Goal: Information Seeking & Learning: Compare options

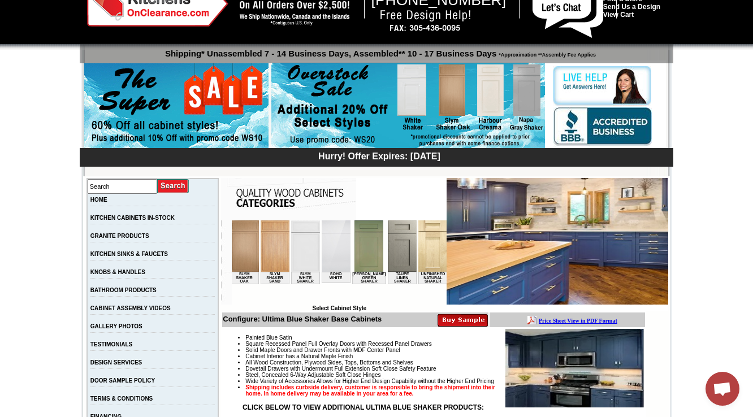
scroll to position [45, 0]
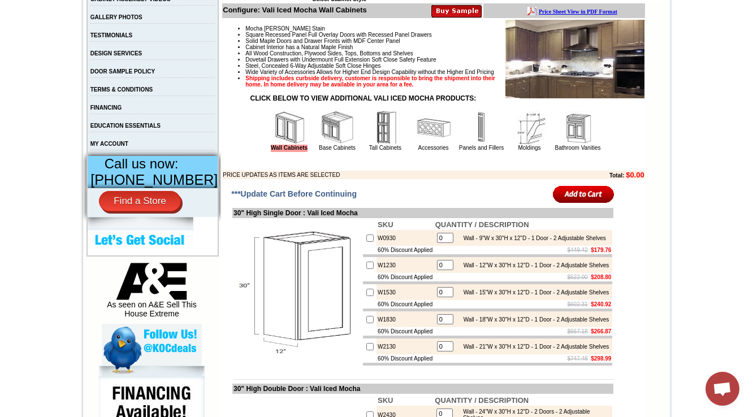
scroll to position [407, 0]
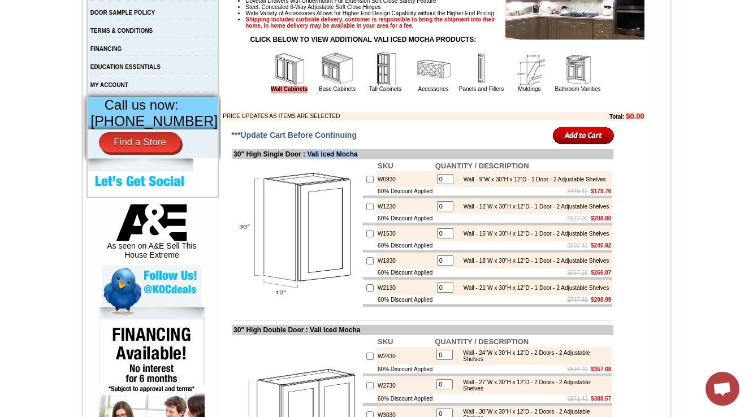
drag, startPoint x: 374, startPoint y: 178, endPoint x: 310, endPoint y: 173, distance: 64.1
click at [310, 159] on td "30" High Single Door : Vali Iced Mocha" at bounding box center [422, 154] width 381 height 10
drag, startPoint x: 378, startPoint y: 174, endPoint x: 311, endPoint y: 178, distance: 66.8
click at [311, 159] on td "30" High Single Door : Vali Iced Mocha" at bounding box center [422, 154] width 381 height 10
copy td "ali Iced Mocha"
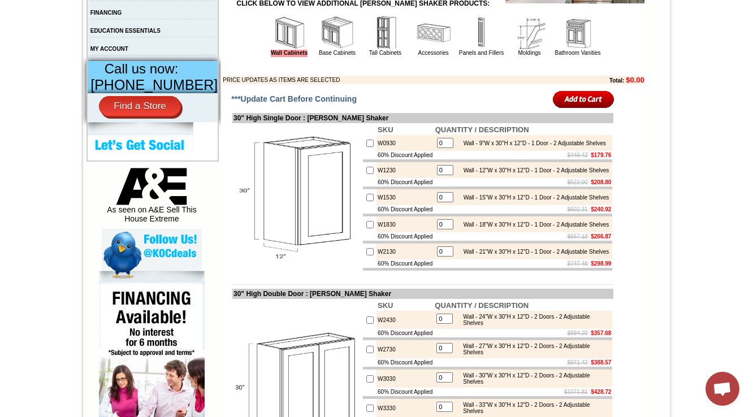
scroll to position [452, 0]
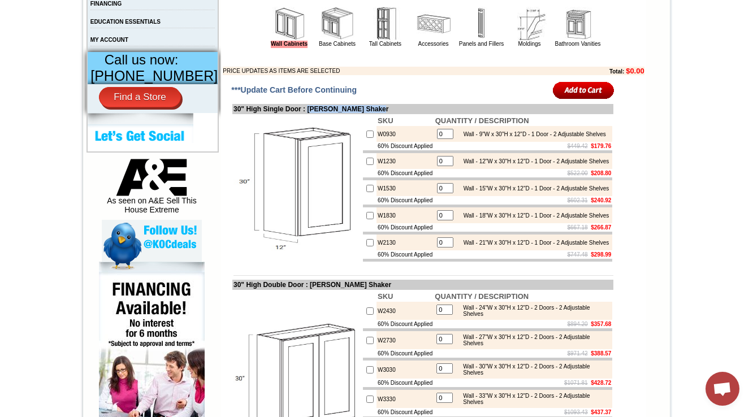
drag, startPoint x: 395, startPoint y: 127, endPoint x: 308, endPoint y: 129, distance: 87.1
click at [308, 114] on td "30" High Single Door : Tamryn Green Shaker" at bounding box center [422, 109] width 381 height 10
copy td "Tamryn Green Shaker"
click at [357, 114] on td "30" High Single Door : Tamryn Green Shaker" at bounding box center [422, 109] width 381 height 10
drag, startPoint x: 308, startPoint y: 129, endPoint x: 402, endPoint y: 124, distance: 94.0
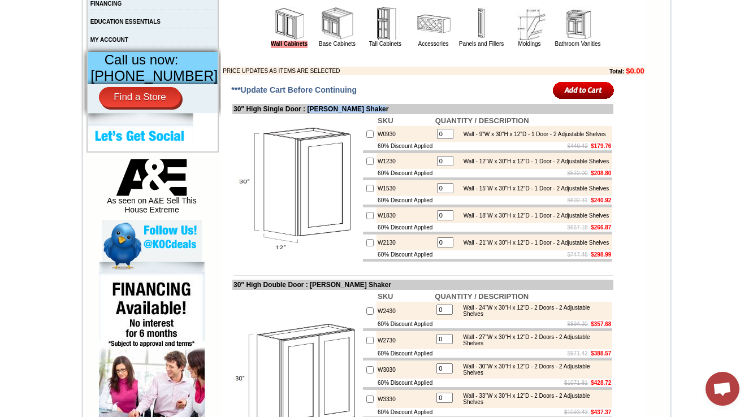
click at [402, 114] on td "30" High Single Door : Tamryn Green Shaker" at bounding box center [422, 109] width 381 height 10
copy td "Tamryn Green Shaker"
click at [274, 206] on img at bounding box center [297, 188] width 127 height 127
drag, startPoint x: 372, startPoint y: 158, endPoint x: 353, endPoint y: 158, distance: 19.2
click at [363, 142] on tr "W0930 0 Wall - 9"W x 30"H x 12"D - 1 Door - 2 Adjustable Shelves" at bounding box center [487, 134] width 249 height 16
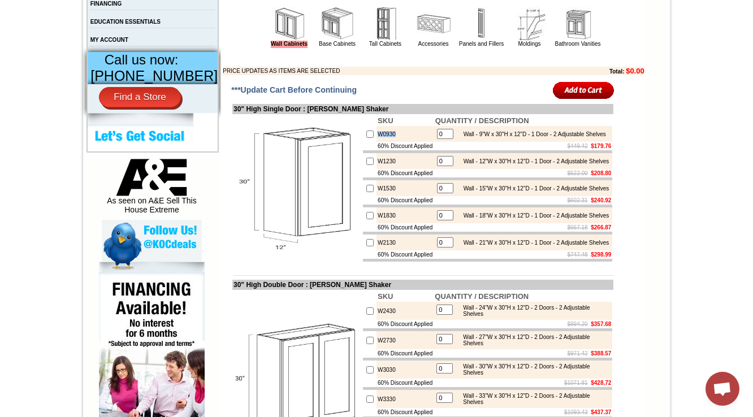
copy tr "W0930"
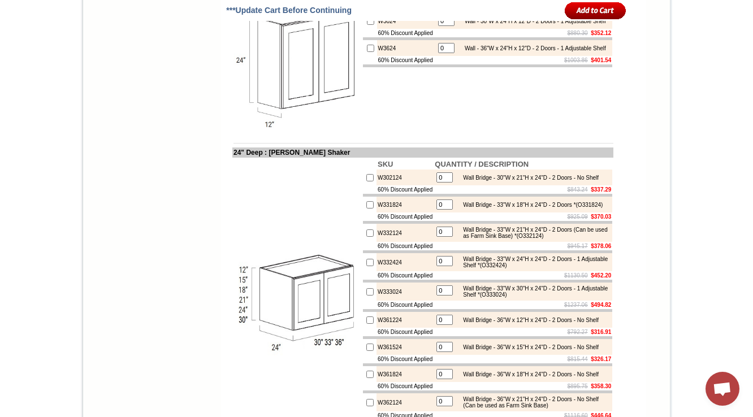
scroll to position [2036, 0]
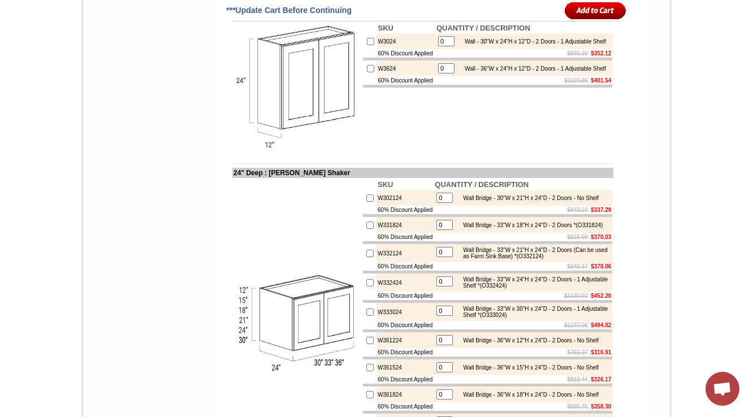
drag, startPoint x: 355, startPoint y: 165, endPoint x: 264, endPoint y: 166, distance: 91.1
click at [264, 21] on td "24" High : Tamryn Green Shaker" at bounding box center [422, 16] width 381 height 10
copy td "Tamryn Green Shaker"
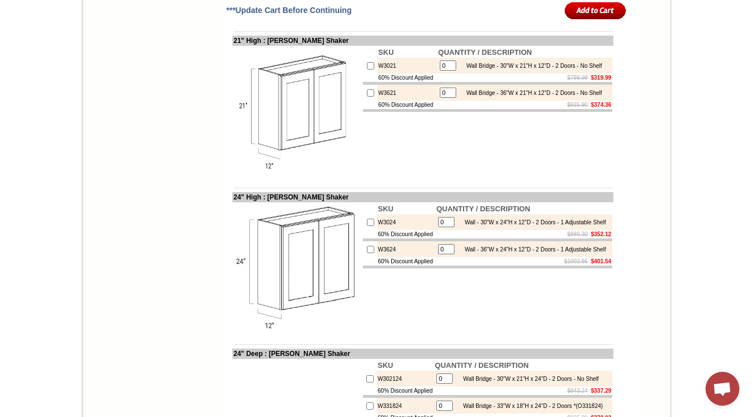
scroll to position [1877, 0]
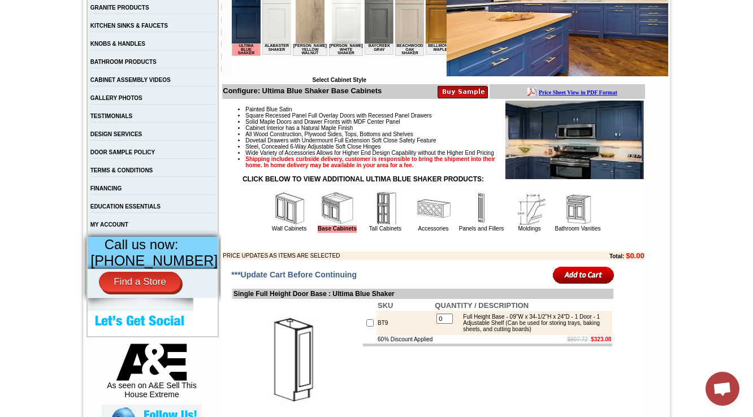
scroll to position [362, 0]
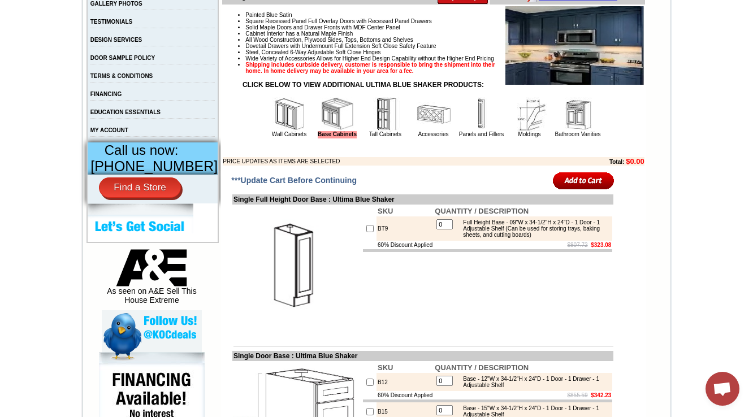
click at [291, 125] on img at bounding box center [290, 114] width 34 height 34
click at [266, 131] on td "Wall Cabinets" at bounding box center [290, 117] width 48 height 42
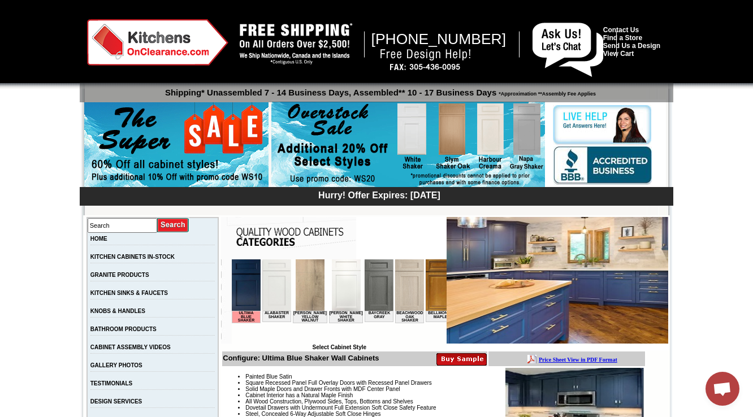
scroll to position [271, 0]
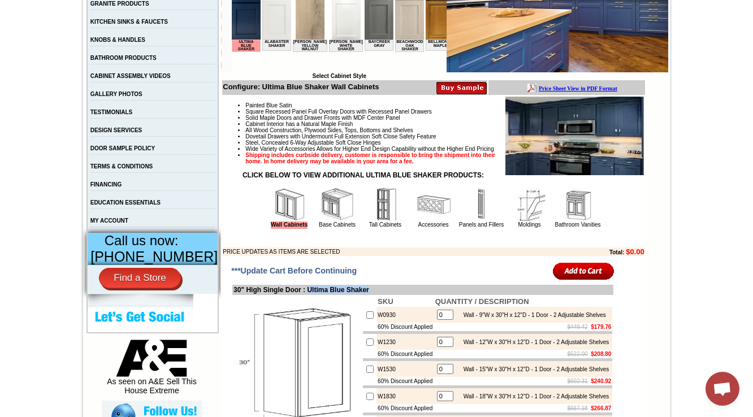
drag, startPoint x: 385, startPoint y: 310, endPoint x: 310, endPoint y: 310, distance: 74.6
click at [310, 295] on td "30" High Single Door : Ultima Blue Shaker" at bounding box center [422, 290] width 381 height 10
copy td "Ultima Blue Shaker"
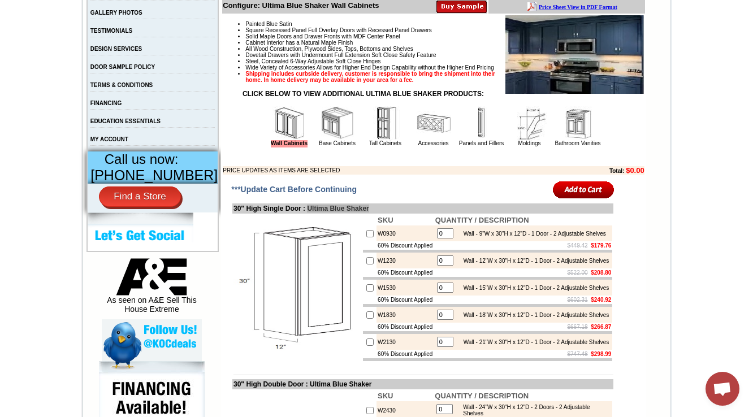
scroll to position [362, 0]
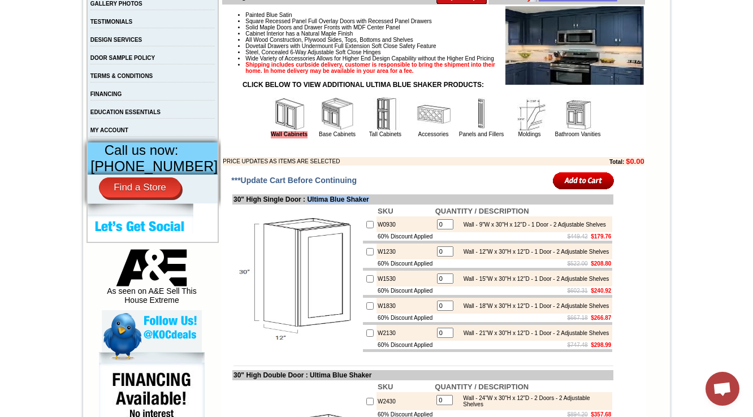
drag, startPoint x: 385, startPoint y: 221, endPoint x: 308, endPoint y: 218, distance: 77.5
click at [308, 205] on td "30" High Single Door : Ultima Blue Shaker" at bounding box center [422, 200] width 381 height 10
copy td "Ultima Blue Shaker"
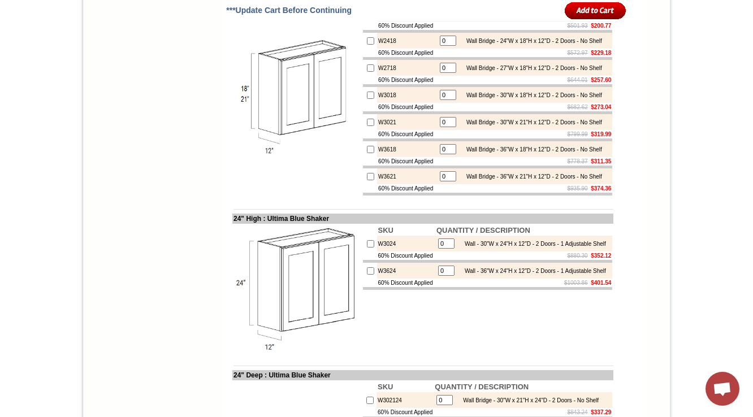
scroll to position [1952, 0]
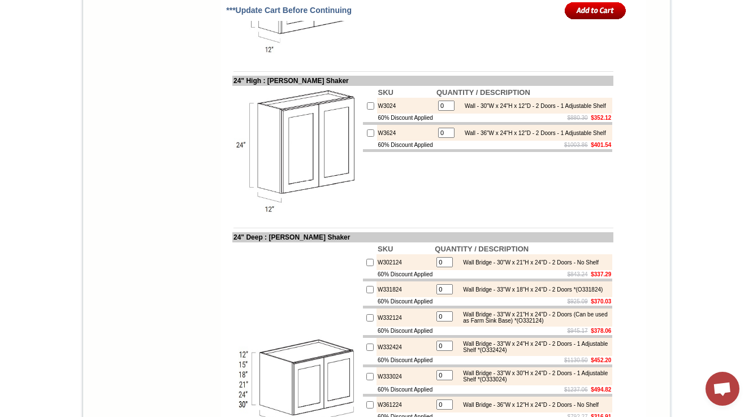
scroll to position [1968, 0]
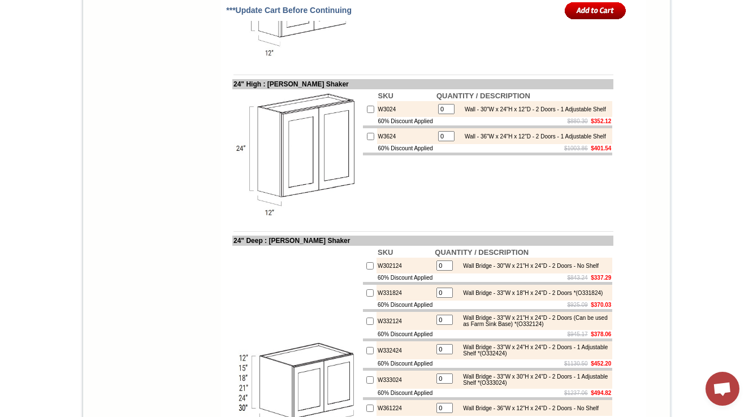
drag, startPoint x: 388, startPoint y: 102, endPoint x: 368, endPoint y: 104, distance: 19.9
copy td "W3021"
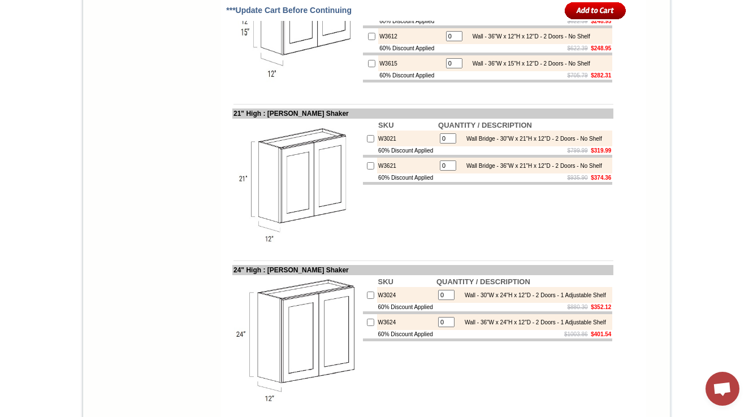
scroll to position [1787, 0]
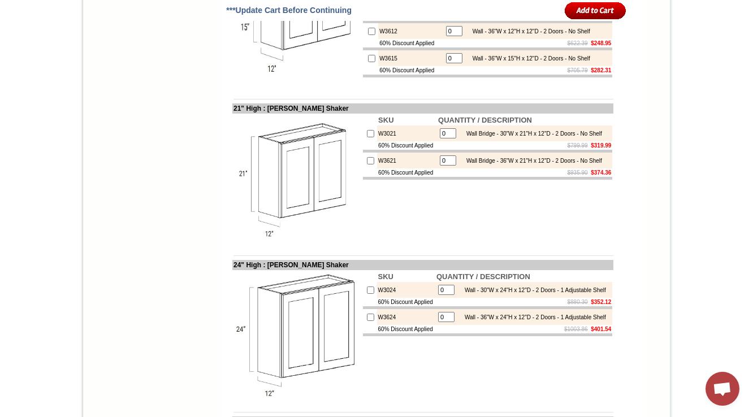
drag, startPoint x: 577, startPoint y: 151, endPoint x: 601, endPoint y: 150, distance: 23.8
click at [590, 7] on div "Wall - 30"W x 15"H x 12"D - 2 Doors - No Shelf" at bounding box center [528, 4] width 123 height 6
copy div "No Shelf"
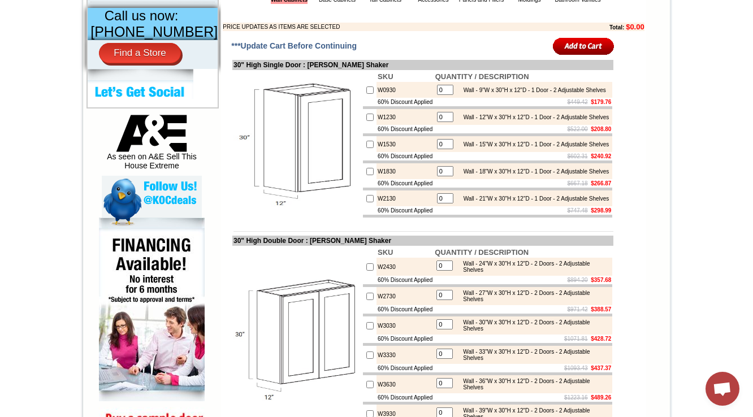
scroll to position [513, 0]
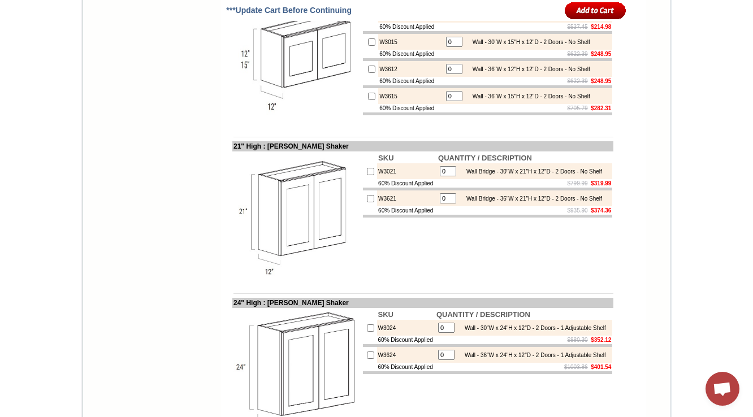
scroll to position [1735, 0]
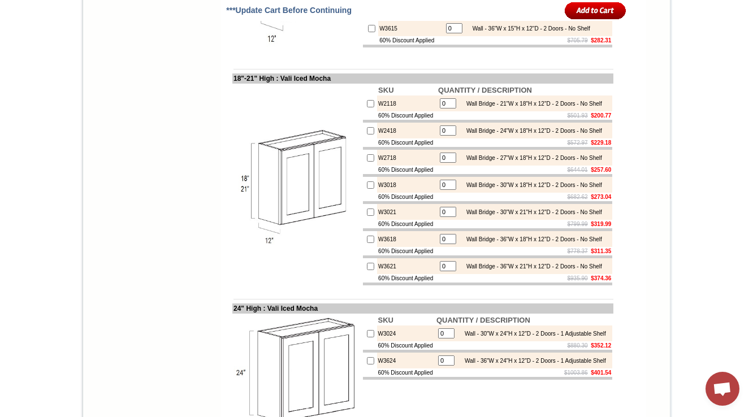
scroll to position [1923, 0]
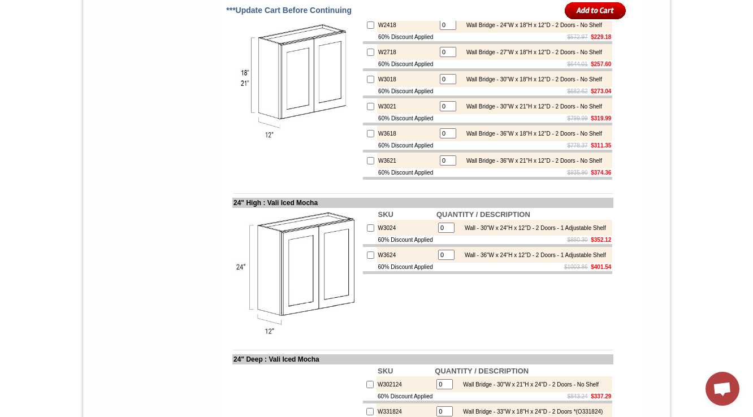
click at [697, 45] on body "1-888-620-7947 Contact Us Find a Store Send Us a Design View Cart Shipping* Una…" at bounding box center [376, 82] width 753 height 4011
drag, startPoint x: 345, startPoint y: 116, endPoint x: 279, endPoint y: 119, distance: 65.7
copy td "Vali Iced Mocha"
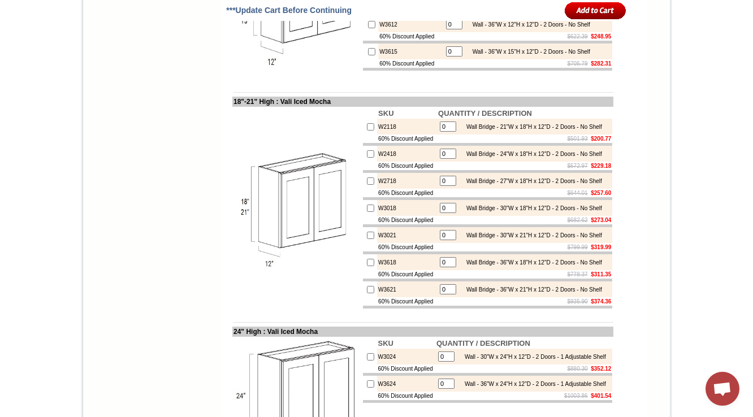
scroll to position [1787, 0]
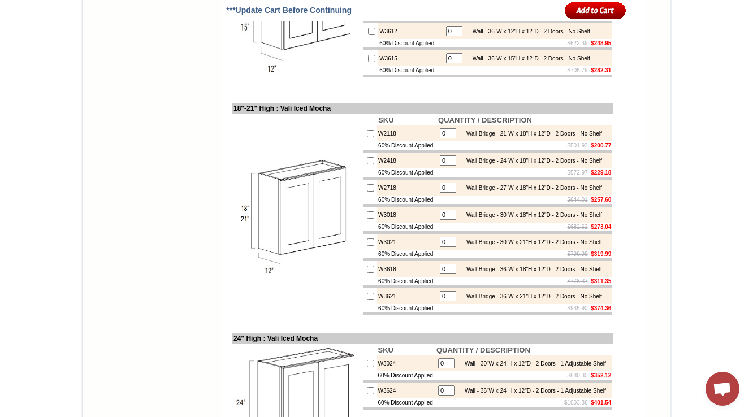
click at [710, 37] on body "1-888-620-7947 Contact Us Find a Store Send Us a Design View Cart Shipping* Una…" at bounding box center [376, 218] width 753 height 4011
click at [515, 12] on td "0 Wall - 30"W x 15"H x 12"D - 2 Doors - No Shelf" at bounding box center [528, 4] width 170 height 16
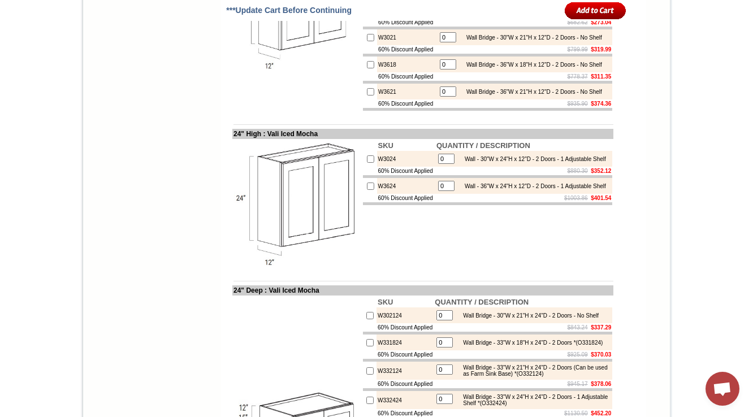
scroll to position [2013, 0]
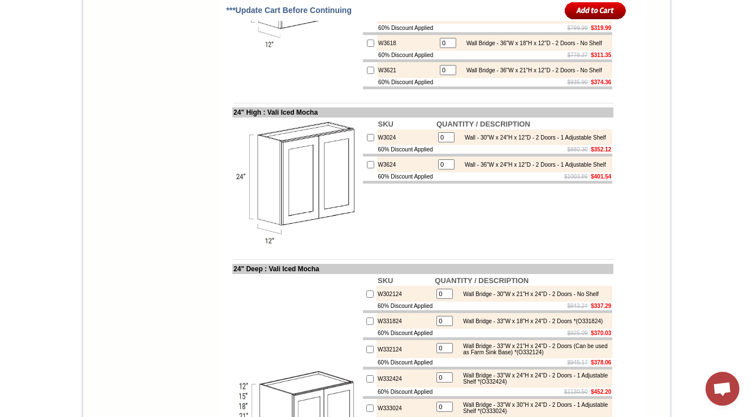
drag, startPoint x: 344, startPoint y: 26, endPoint x: 280, endPoint y: 29, distance: 63.4
copy td "Vali Iced Mocha"
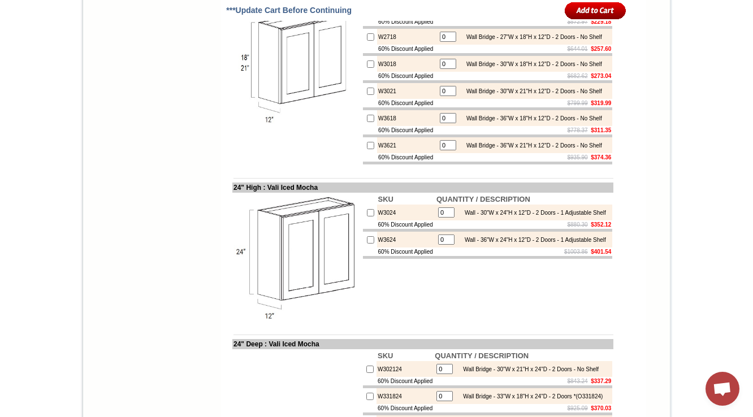
scroll to position [1955, 0]
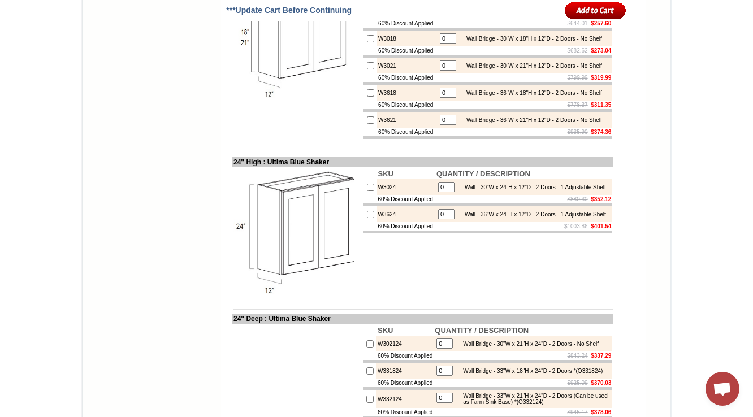
scroll to position [1997, 0]
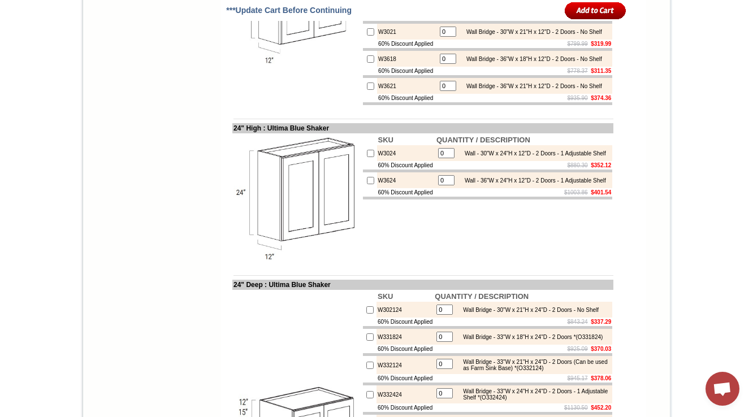
click at [281, 68] on img at bounding box center [297, 4] width 127 height 127
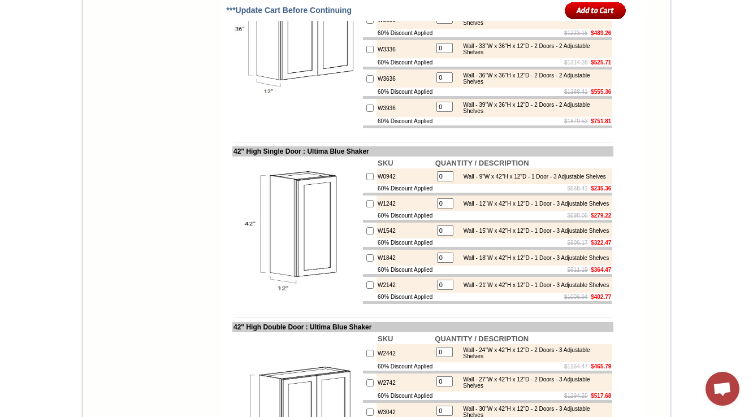
scroll to position [1221, 0]
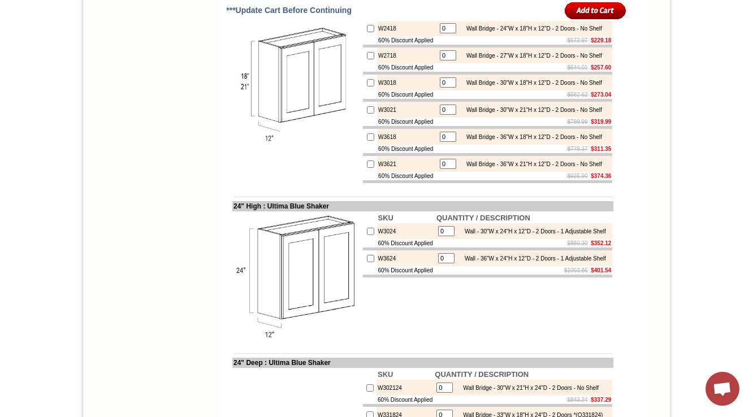
scroll to position [1931, 0]
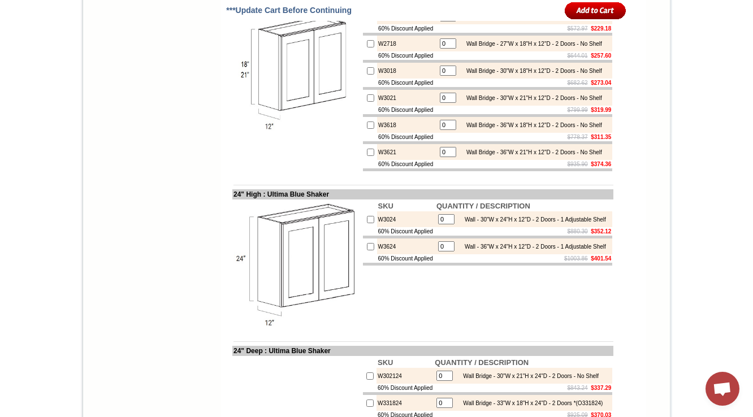
click at [689, 100] on body "1-888-620-7947 Contact Us Find a Store Send Us a Design View Cart Shipping* Una…" at bounding box center [376, 153] width 753 height 4168
click at [249, 135] on img at bounding box center [297, 70] width 127 height 127
drag, startPoint x: 359, startPoint y: 111, endPoint x: 279, endPoint y: 109, distance: 79.8
copy td "Ultima Blue Shaker"
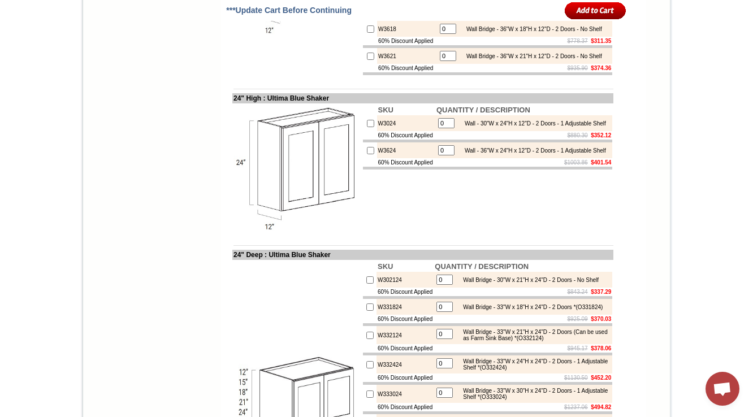
scroll to position [2022, 0]
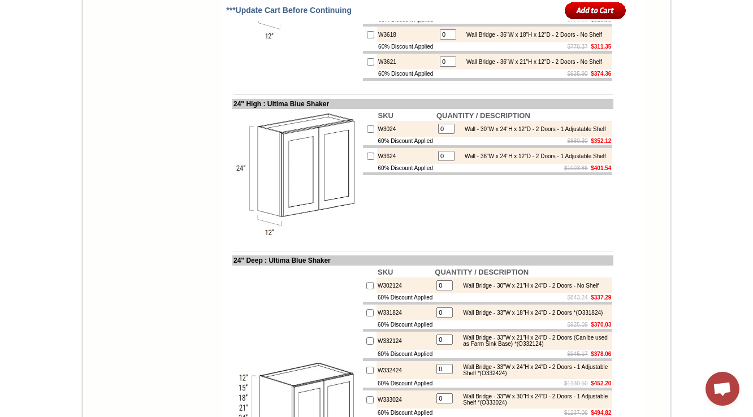
click at [707, 40] on body "1-888-620-7947 Contact Us Find a Store Send Us a Design View Cart Shipping* Una…" at bounding box center [376, 62] width 753 height 4168
click at [694, 93] on body "1-888-620-7947 Contact Us Find a Store Send Us a Design View Cart Shipping* Una…" at bounding box center [376, 62] width 753 height 4168
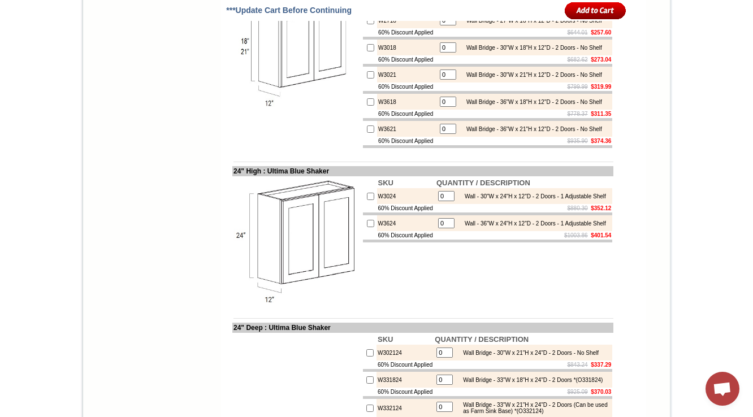
scroll to position [1931, 0]
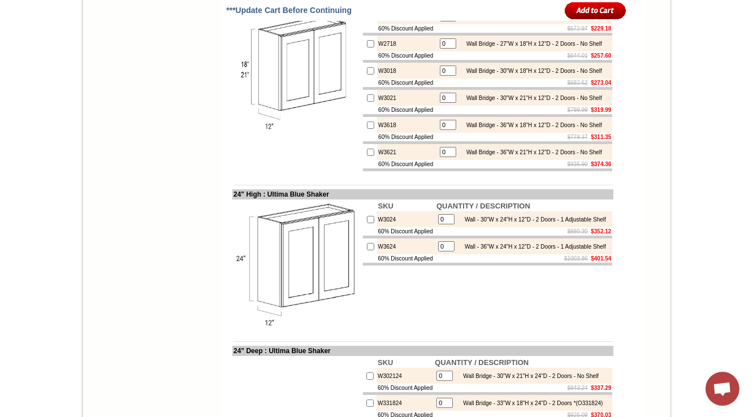
drag, startPoint x: 359, startPoint y: 111, endPoint x: 282, endPoint y: 114, distance: 77.0
copy td "Ultima Blue Shaker"
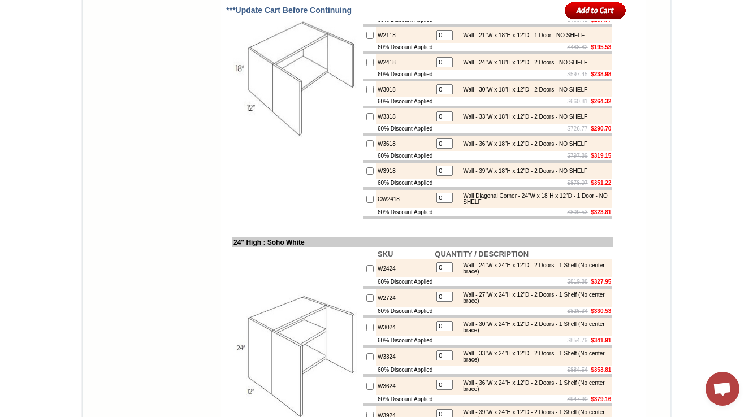
scroll to position [2149, 0]
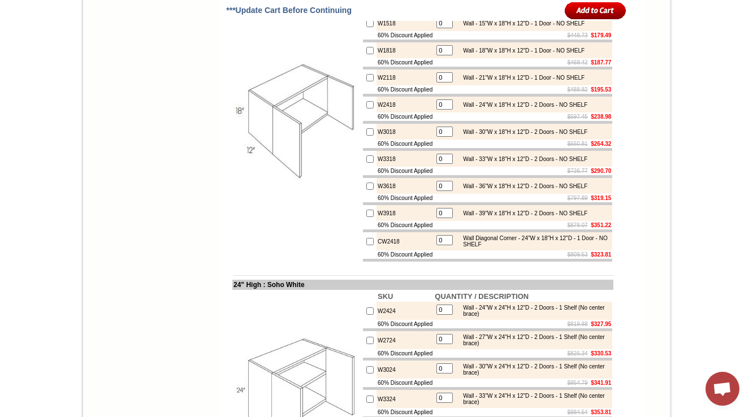
drag, startPoint x: 599, startPoint y: 75, endPoint x: 462, endPoint y: 70, distance: 137.5
drag, startPoint x: 604, startPoint y: 72, endPoint x: 465, endPoint y: 72, distance: 138.5
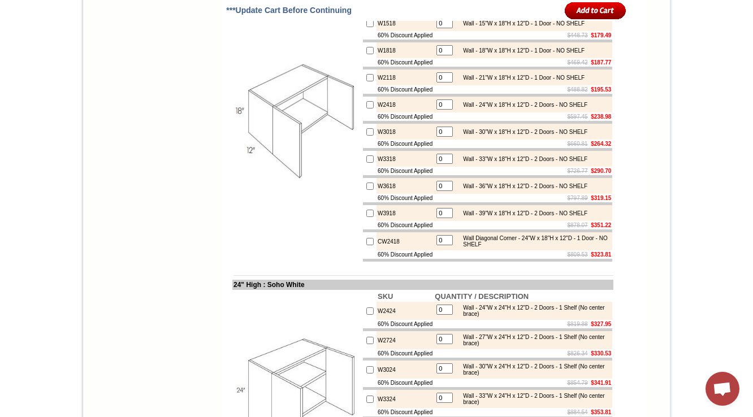
copy tbody
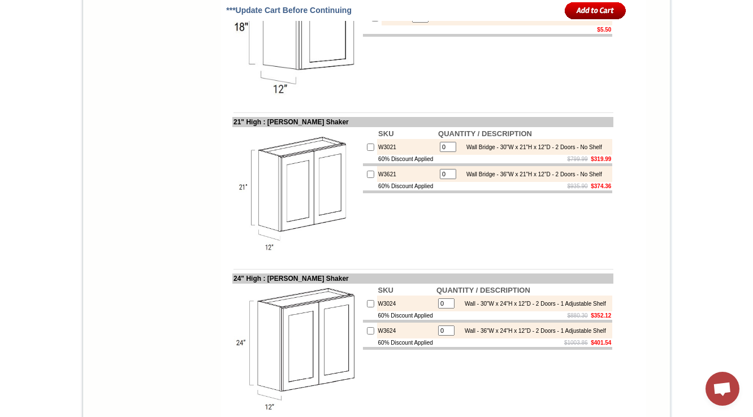
scroll to position [1916, 0]
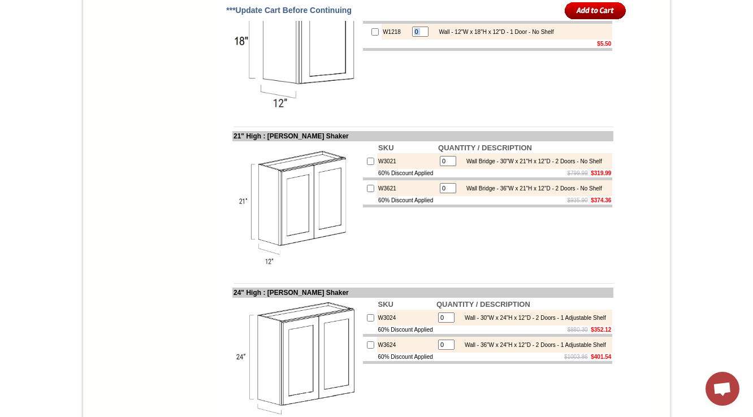
drag, startPoint x: 568, startPoint y: 178, endPoint x: 426, endPoint y: 182, distance: 142.5
click at [426, 40] on td "0 Wall - 12"W x 18"H x 12"D - 1 Door - No Shelf" at bounding box center [510, 32] width 203 height 16
copy tbody
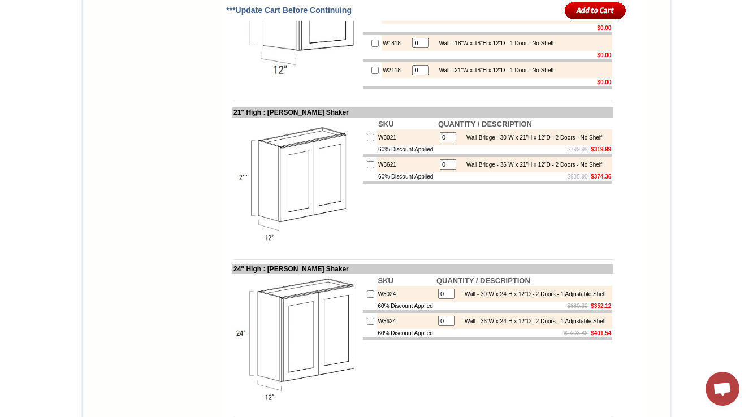
scroll to position [2095, 0]
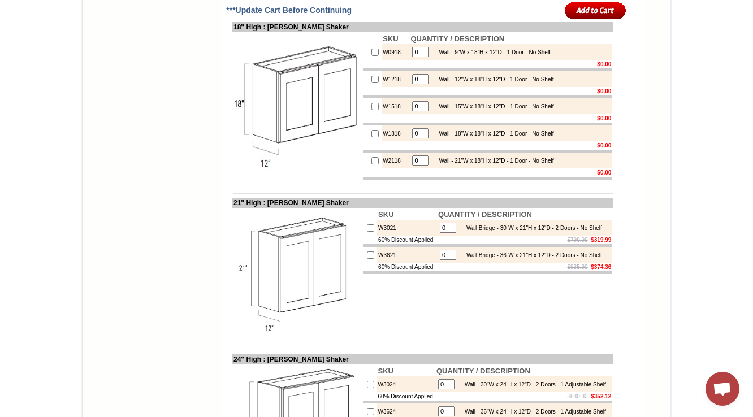
scroll to position [1914, 0]
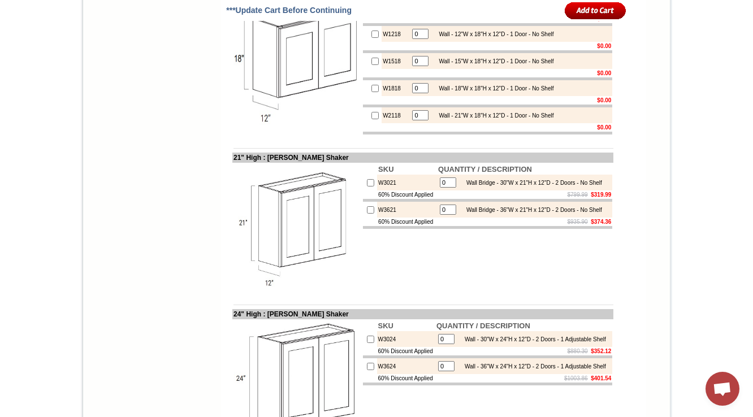
drag, startPoint x: 560, startPoint y: 156, endPoint x: 430, endPoint y: 156, distance: 130.6
click at [430, 15] on td "0 Wall - 9"W x 18"H x 12"D - 1 Door - No Shelf" at bounding box center [510, 7] width 203 height 16
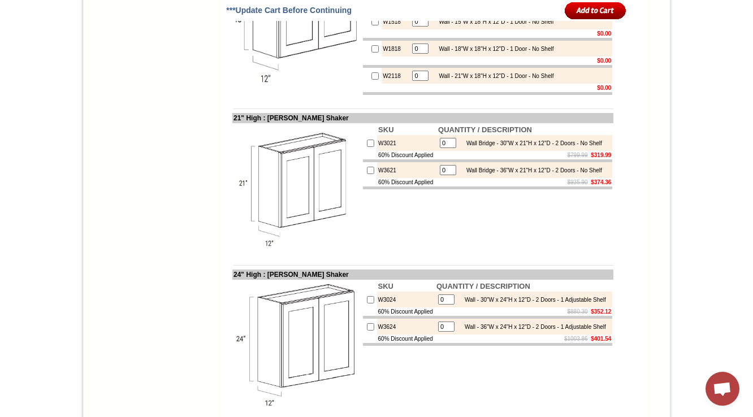
scroll to position [1959, 0]
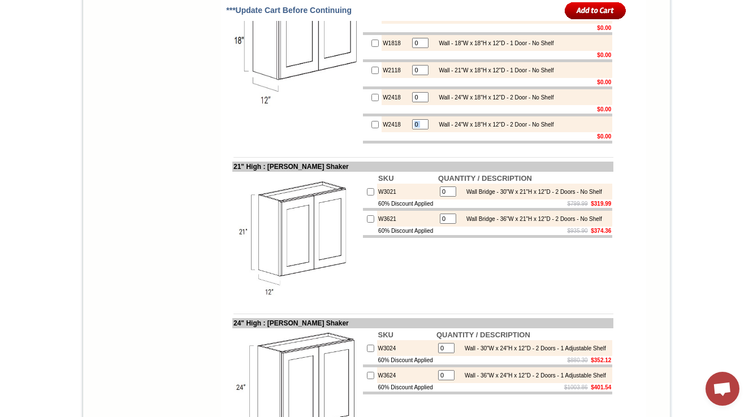
drag, startPoint x: 570, startPoint y: 276, endPoint x: 432, endPoint y: 283, distance: 138.2
click at [432, 132] on td "0 Wall - 24"W x 18"H x 12"D - 2 Door - No Shelf" at bounding box center [510, 124] width 203 height 16
copy tbody
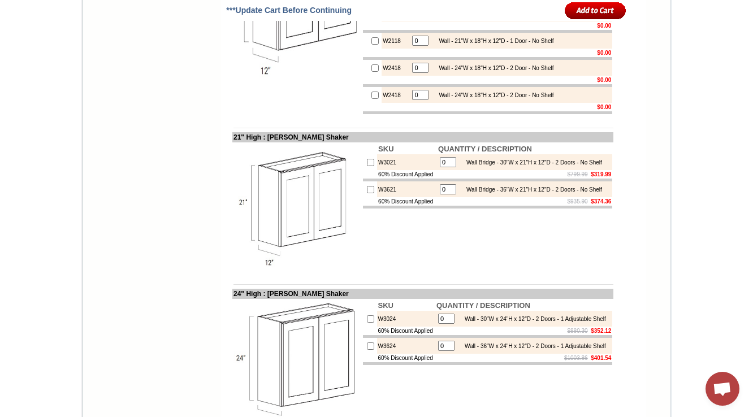
scroll to position [2004, 0]
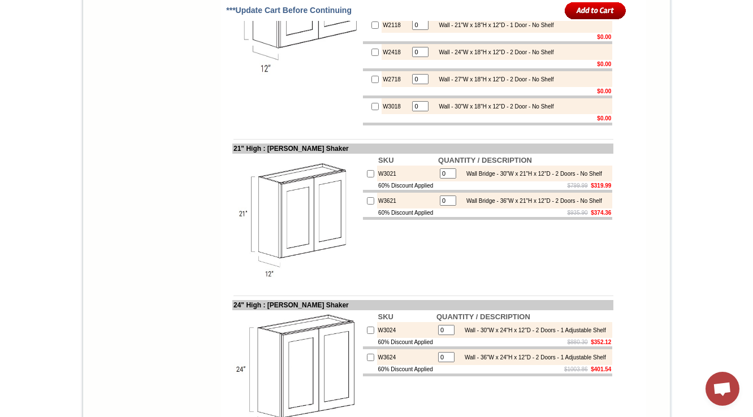
scroll to position [2479, 0]
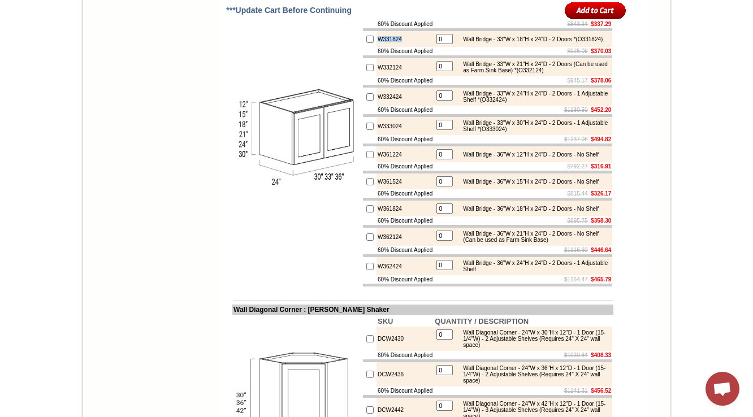
drag, startPoint x: 396, startPoint y: 201, endPoint x: 365, endPoint y: 206, distance: 31.4
click at [377, 47] on td "W331824" at bounding box center [405, 39] width 57 height 16
copy td "W331824"
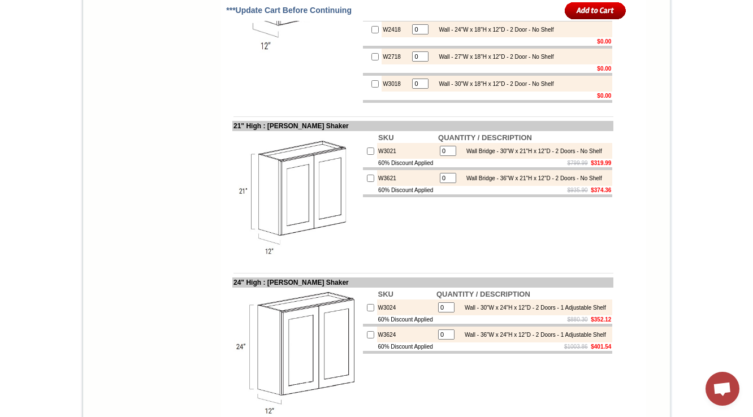
scroll to position [1981, 0]
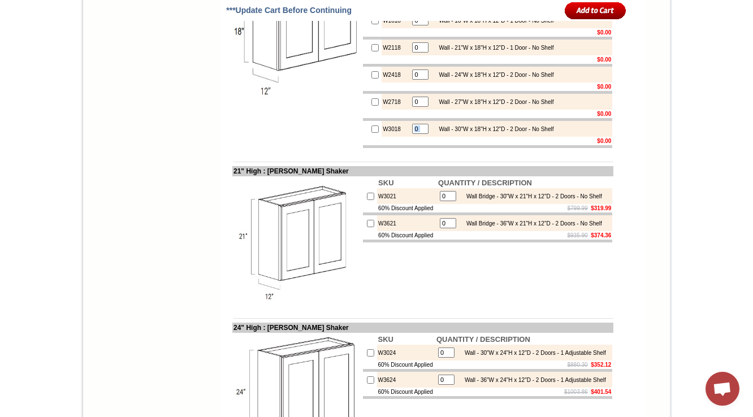
drag, startPoint x: 573, startPoint y: 283, endPoint x: 430, endPoint y: 284, distance: 143.6
click at [430, 137] on td "0 Wall - 30"W x 18"H x 12"D - 2 Door - No Shelf" at bounding box center [510, 129] width 203 height 16
copy tbody
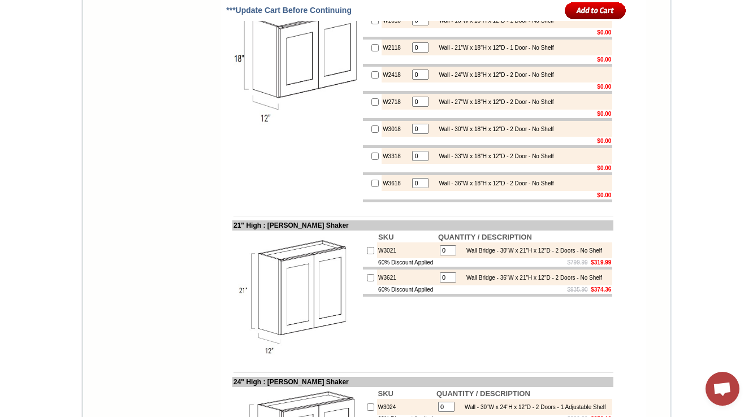
drag, startPoint x: 364, startPoint y: 62, endPoint x: 263, endPoint y: 62, distance: 101.2
copy td "[PERSON_NAME] Shaker"
click at [292, 80] on td at bounding box center [296, 61] width 129 height 284
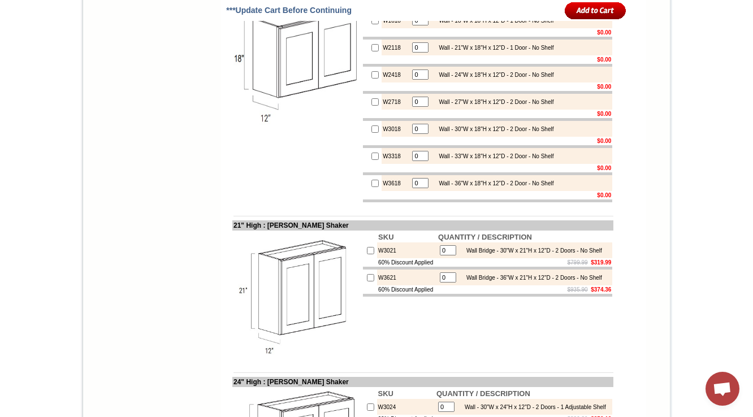
copy td "[PERSON_NAME]"
click at [309, 125] on img at bounding box center [297, 61] width 127 height 127
drag, startPoint x: 360, startPoint y: 64, endPoint x: 265, endPoint y: 61, distance: 95.1
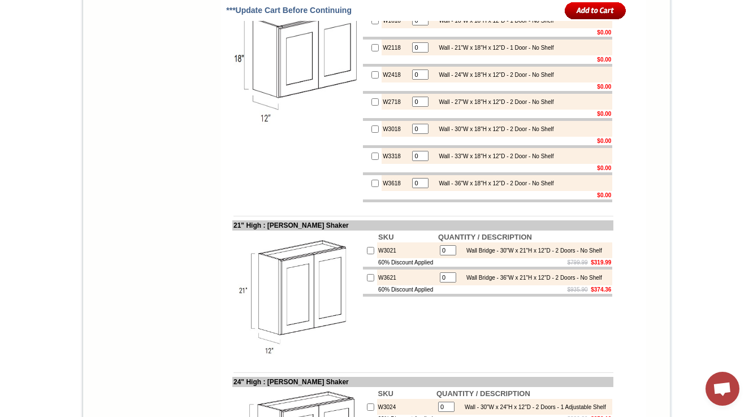
copy td "Tamryn Green Shaker"
click at [260, 128] on td at bounding box center [296, 61] width 129 height 284
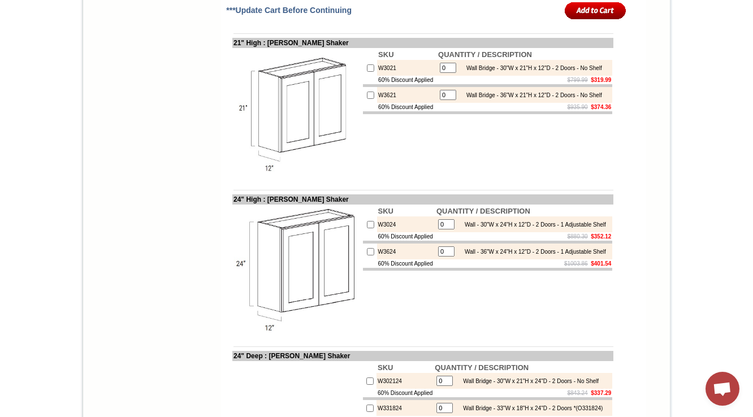
scroll to position [2072, 0]
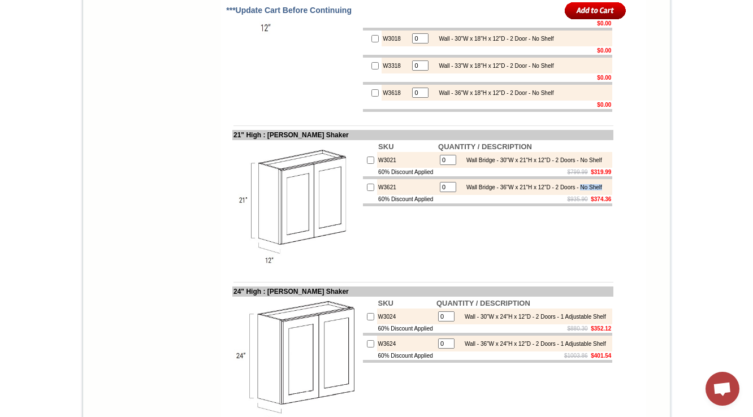
click at [599, 191] on div "Wall Bridge - 36"W x 21"H x 12"D - 2 Doors - No Shelf" at bounding box center [531, 187] width 141 height 6
copy div "No Shelf"
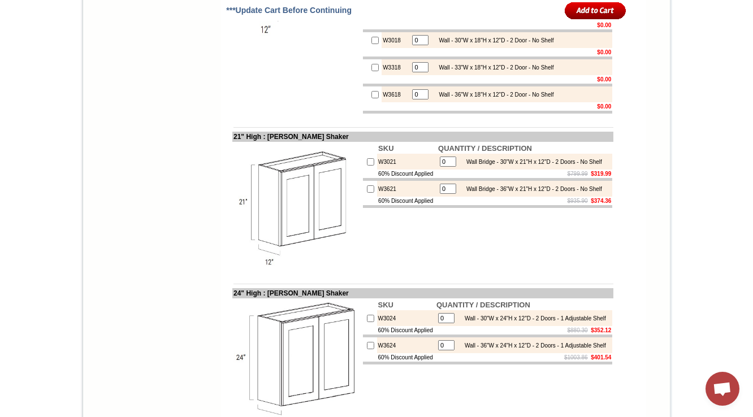
scroll to position [2002, 0]
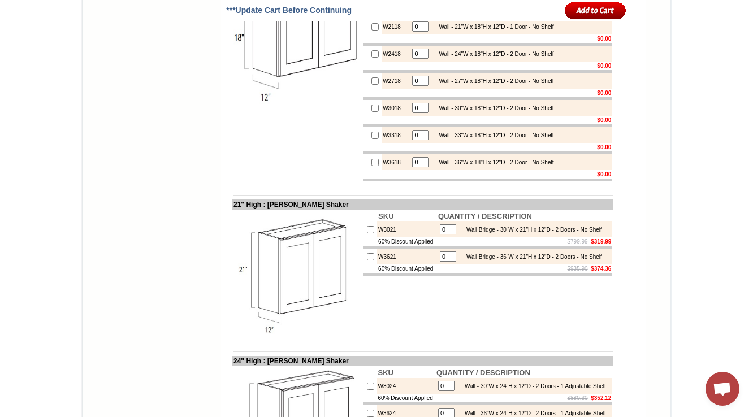
click at [538, 16] on td "$0.00" at bounding box center [510, 11] width 203 height 8
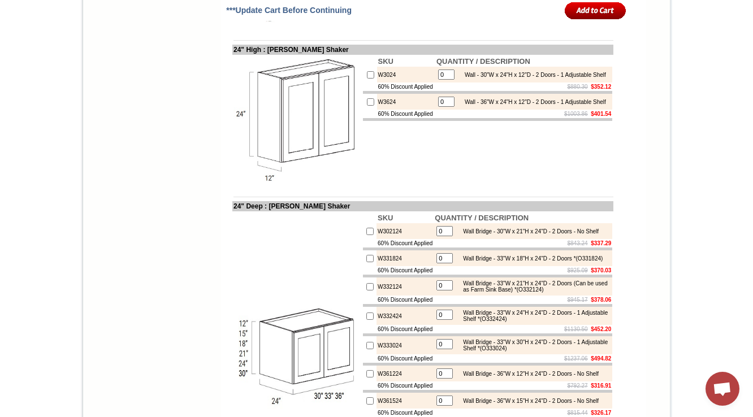
scroll to position [2002, 0]
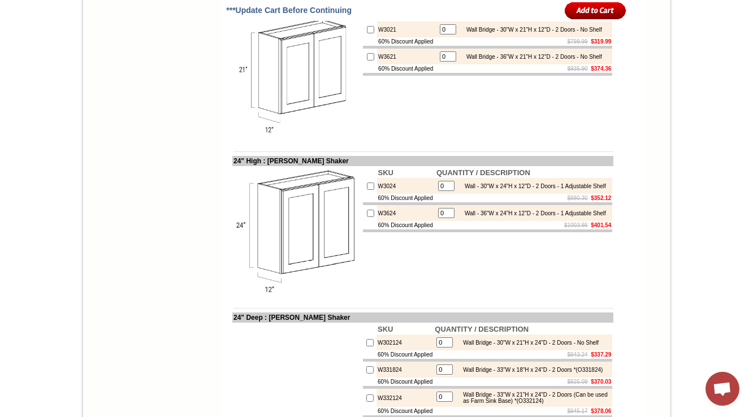
scroll to position [1912, 0]
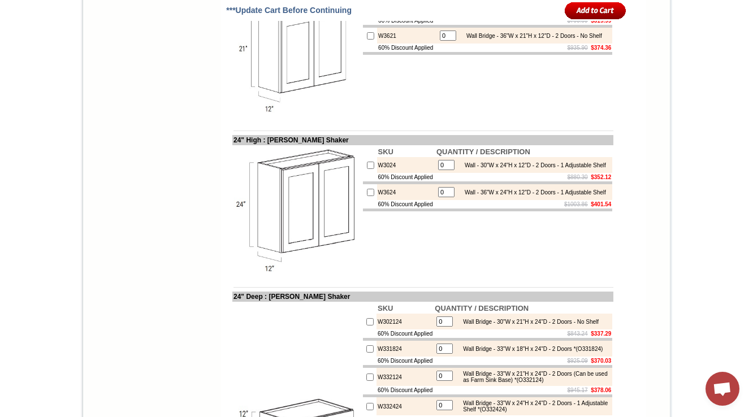
click at [377, 16] on td "W3021" at bounding box center [407, 9] width 60 height 16
copy td "W3021"
drag, startPoint x: 451, startPoint y: 156, endPoint x: 442, endPoint y: 165, distance: 13.2
click at [450, 14] on input "0" at bounding box center [448, 8] width 16 height 10
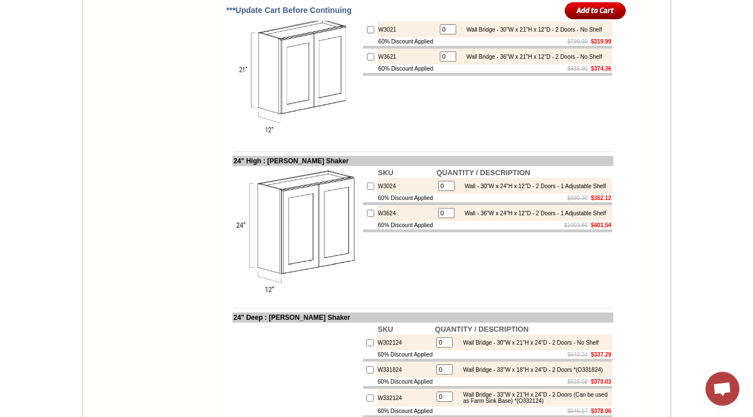
scroll to position [1907, 0]
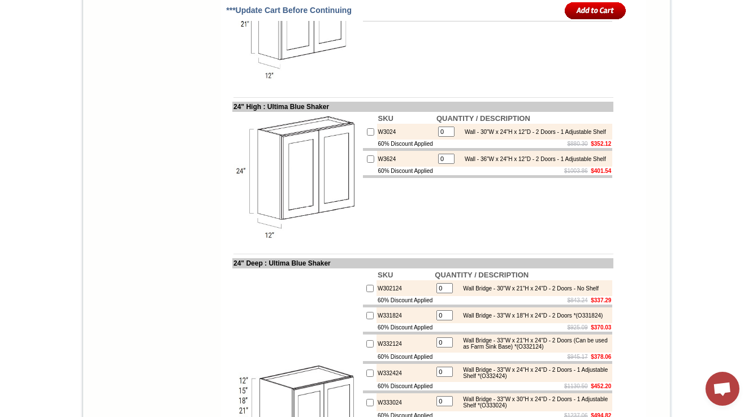
scroll to position [1931, 0]
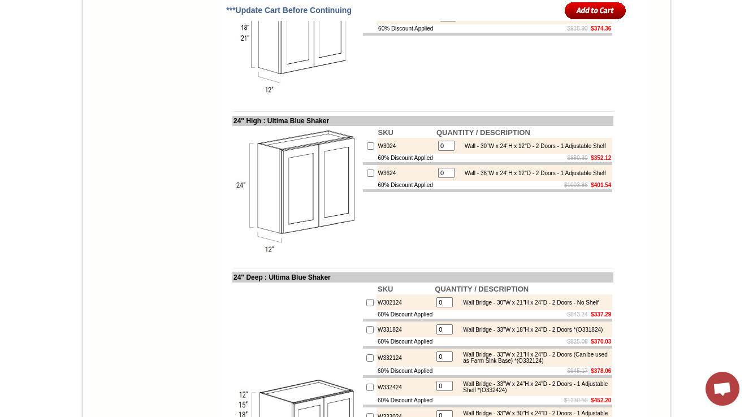
click at [208, 206] on table "Search HOME KITCHEN CABINETS IN-STOCK GRANITE PRODUCTS KITCHEN SINKS & FAUCETS …" at bounding box center [377, 48] width 588 height 3529
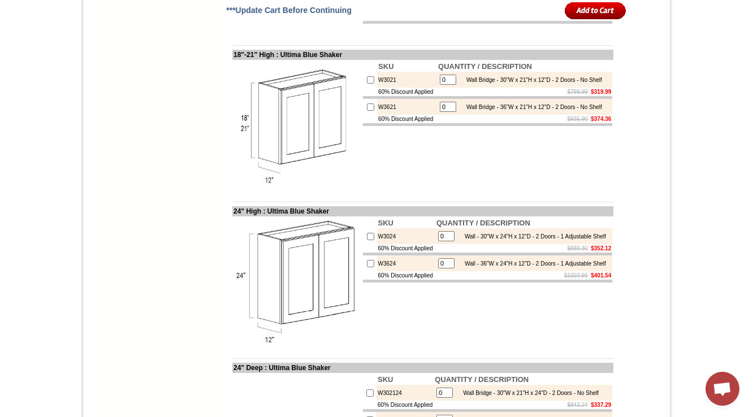
scroll to position [1886, 0]
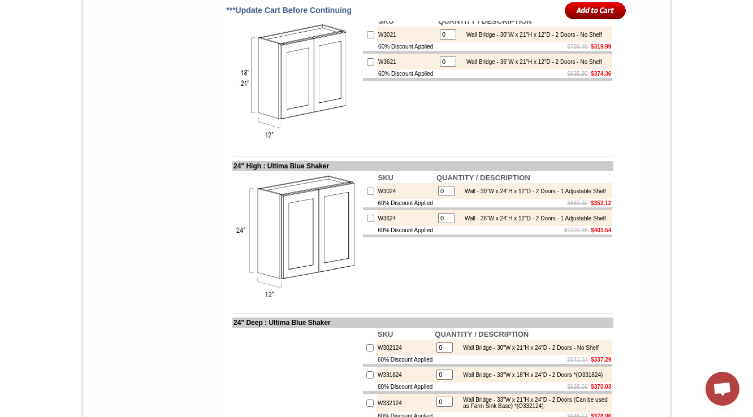
click at [280, 143] on img at bounding box center [297, 79] width 127 height 127
click at [382, 70] on td "W3621" at bounding box center [407, 62] width 60 height 16
click at [234, 143] on img at bounding box center [297, 79] width 127 height 127
click at [247, 143] on img at bounding box center [297, 79] width 127 height 127
click at [688, 197] on body "1-888-329-5111 Contact Us Find a Store Send Us a Design View Cart Shipping* Una…" at bounding box center [376, 161] width 753 height 4094
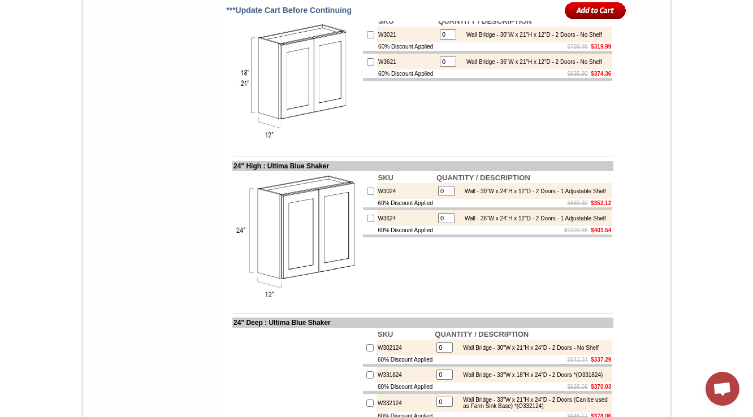
click at [633, 217] on form "***Update Cart Before Continuing 30" High Single Door : Ultima Blue Shaker SKU …" at bounding box center [433, 243] width 425 height 3199
click at [568, 77] on s "$935.90" at bounding box center [578, 74] width 20 height 6
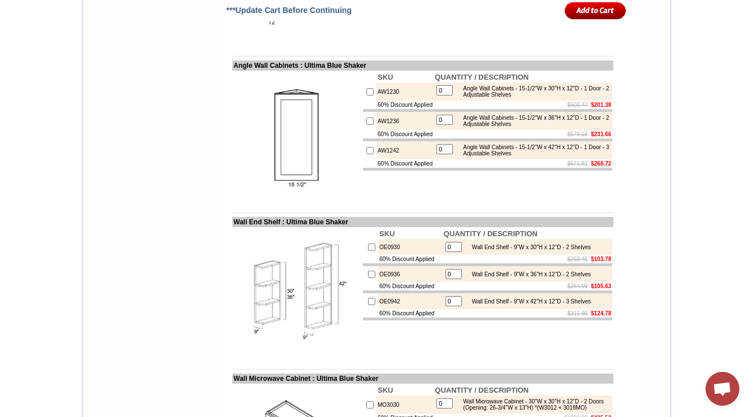
copy td "DCW2418"
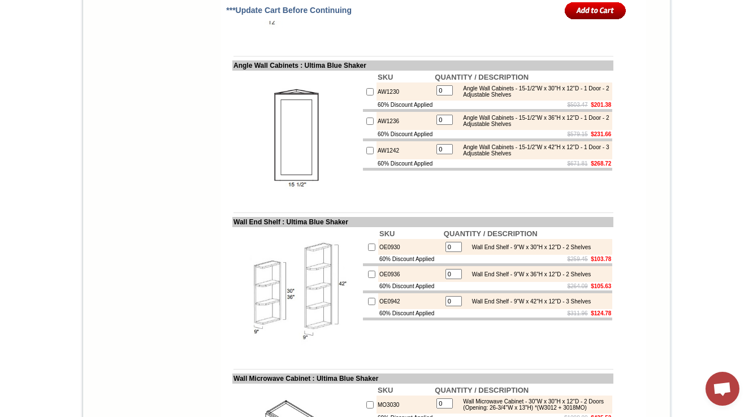
drag, startPoint x: 378, startPoint y: 208, endPoint x: 365, endPoint y: 209, distance: 13.0
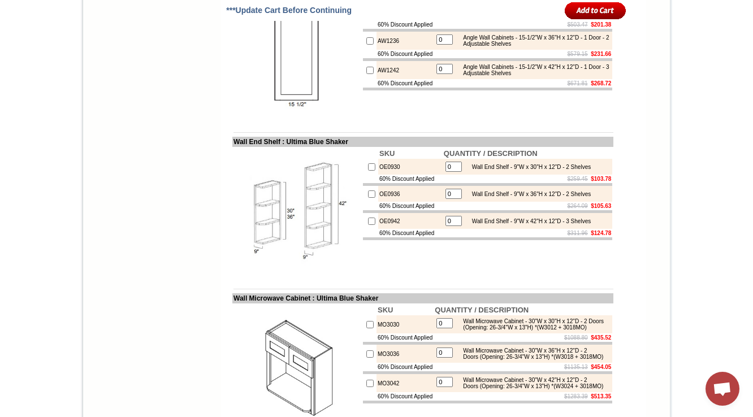
scroll to position [3254, 0]
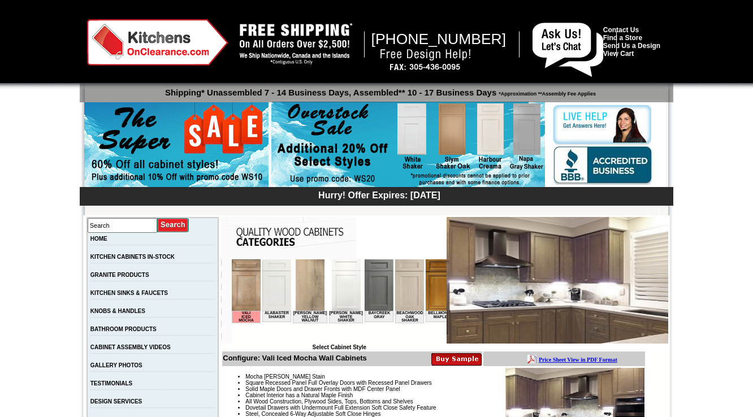
scroll to position [1862, 0]
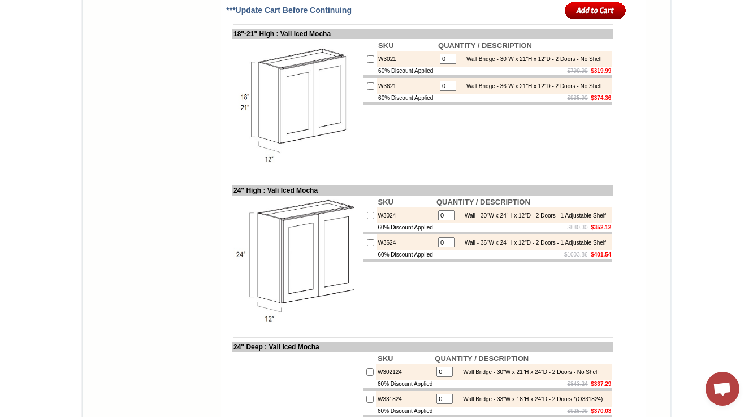
drag, startPoint x: 439, startPoint y: 197, endPoint x: 434, endPoint y: 200, distance: 5.8
click at [439, 51] on td "QUANTITY / DESCRIPTION" at bounding box center [524, 45] width 175 height 11
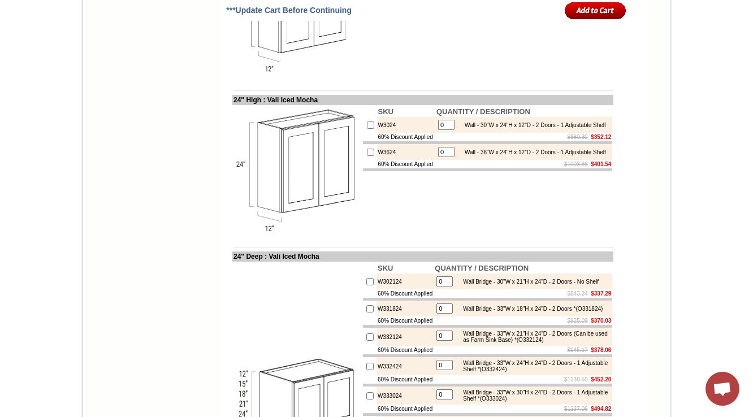
scroll to position [3163, 0]
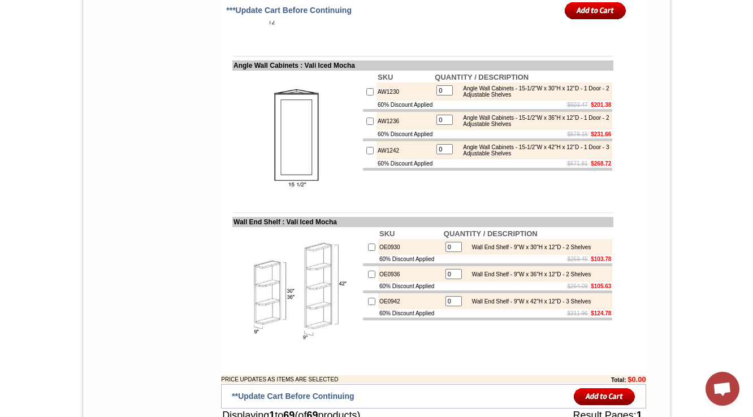
drag, startPoint x: 226, startPoint y: 175, endPoint x: 277, endPoint y: 174, distance: 50.9
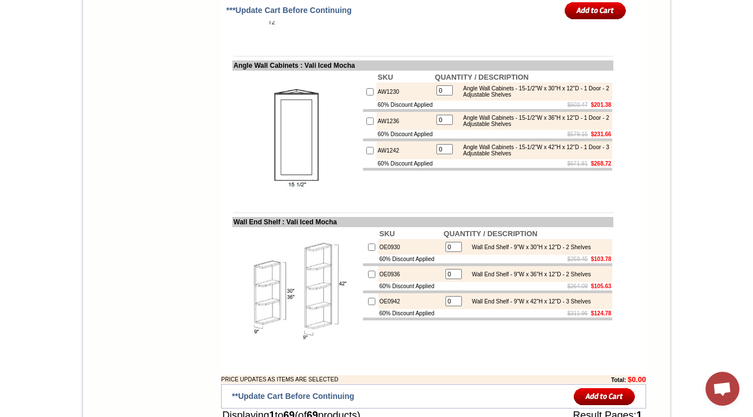
copy td "Diagonal"
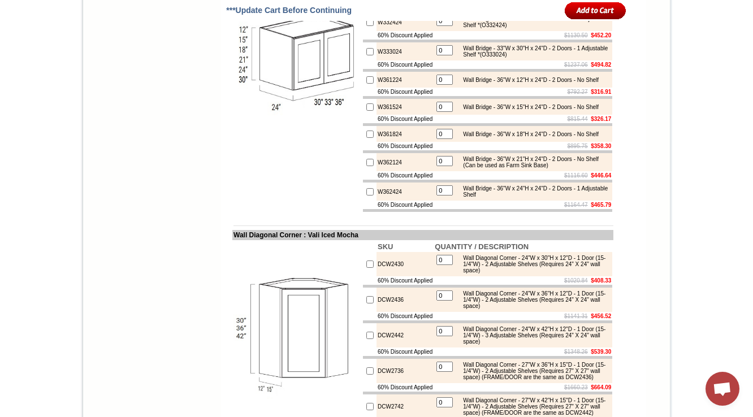
scroll to position [2281, 0]
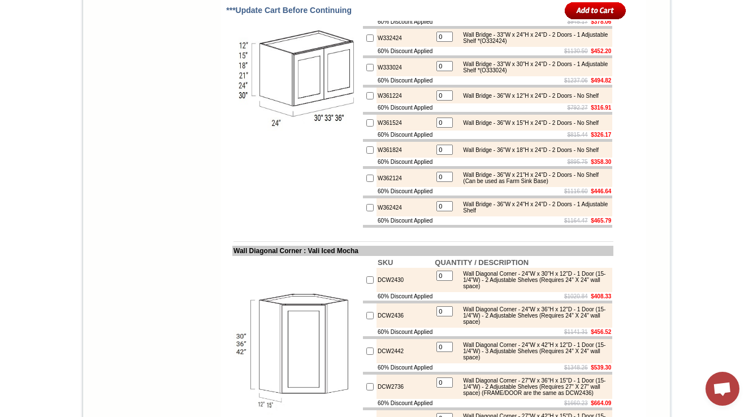
copy td "W302124"
drag, startPoint x: 388, startPoint y: 142, endPoint x: 367, endPoint y: 143, distance: 21.5
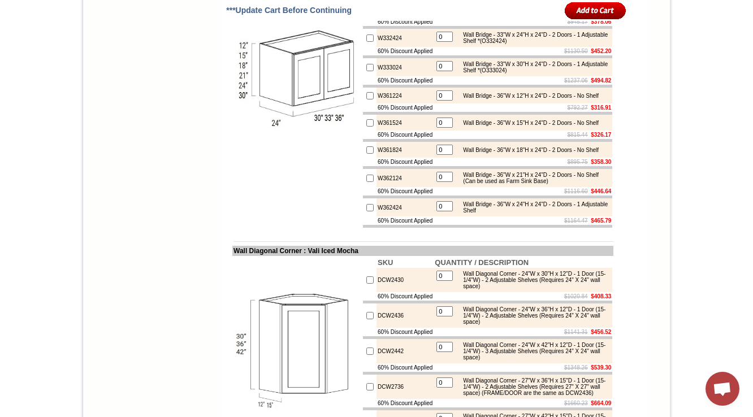
copy td "W331824"
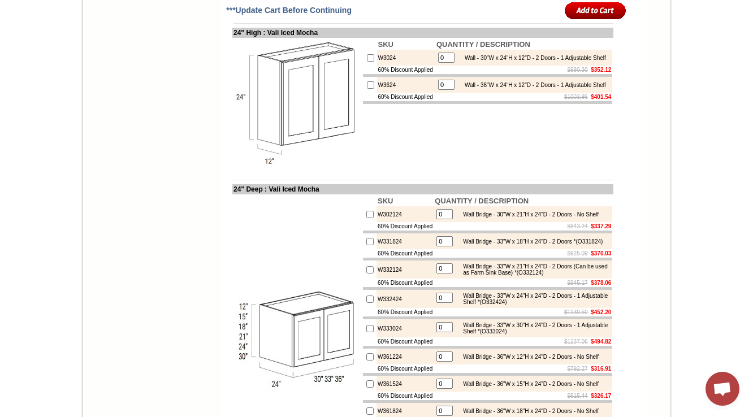
scroll to position [1974, 0]
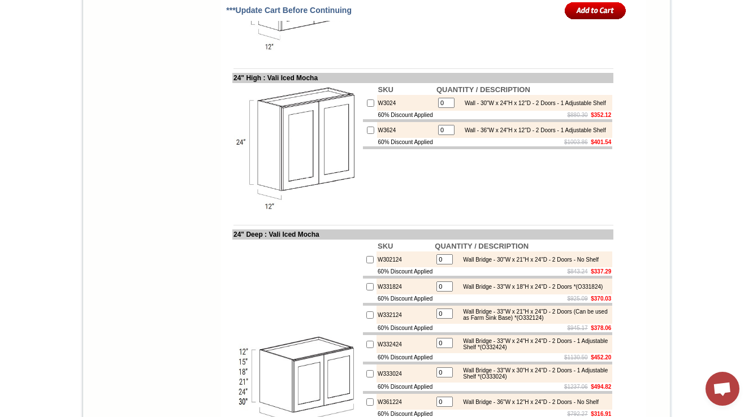
copy td "W3021"
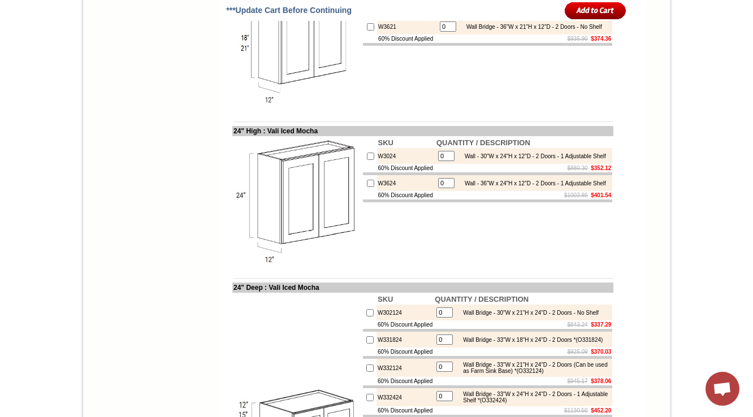
scroll to position [1928, 0]
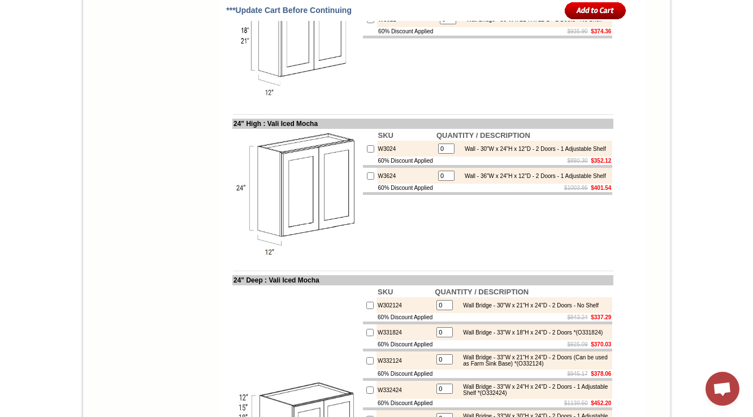
drag, startPoint x: 234, startPoint y: 111, endPoint x: 221, endPoint y: 114, distance: 13.2
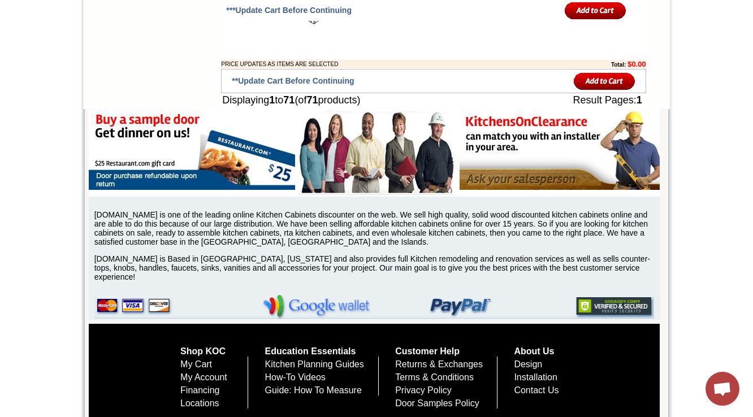
scroll to position [1702, 0]
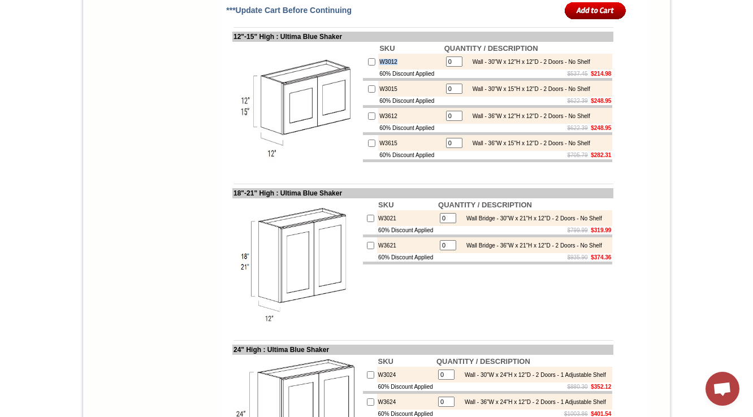
click at [346, 170] on img at bounding box center [297, 106] width 127 height 127
click at [378, 78] on td "60% Discount Applied" at bounding box center [410, 74] width 65 height 8
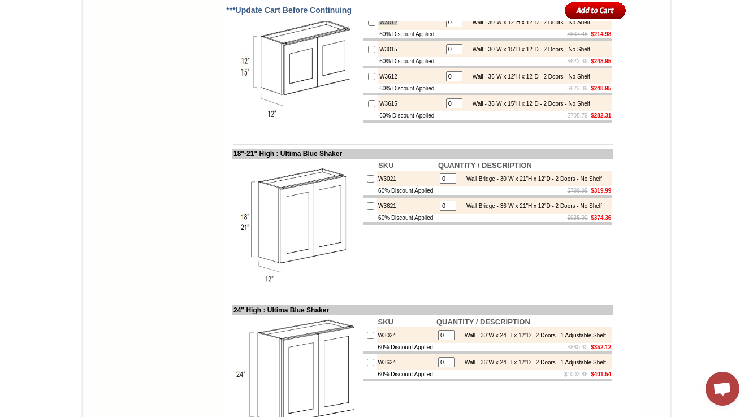
scroll to position [1793, 0]
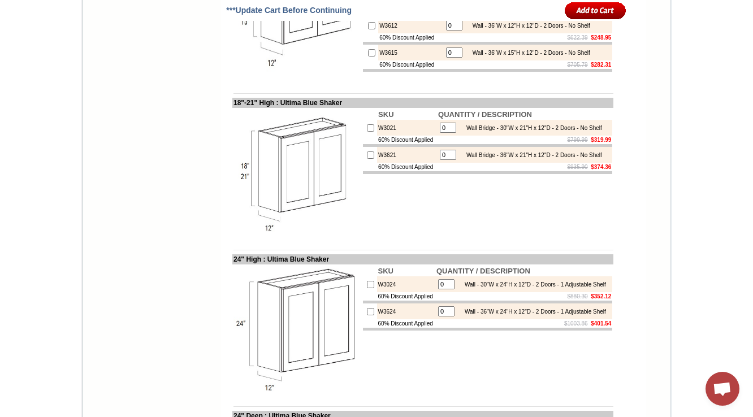
click at [389, 42] on td "60% Discount Applied" at bounding box center [410, 37] width 65 height 8
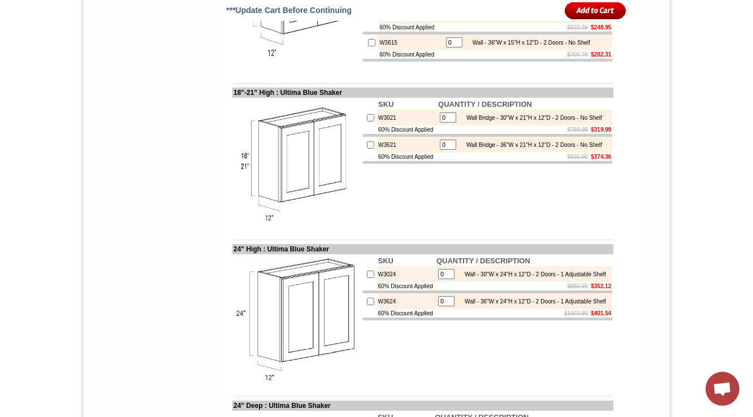
scroll to position [1803, 0]
drag, startPoint x: 462, startPoint y: 262, endPoint x: 499, endPoint y: 260, distance: 36.8
click at [499, 120] on div "Wall Bridge - 30"W x 21"H x 12"D - 2 Doors - No Shelf" at bounding box center [531, 117] width 141 height 6
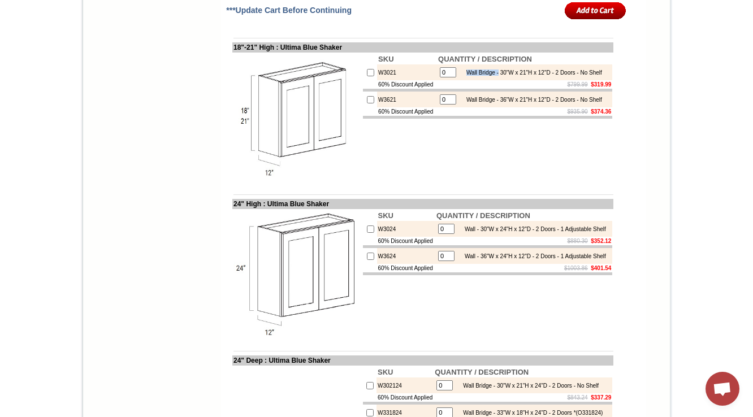
scroll to position [1849, 0]
click at [486, 102] on div "Wall Bridge - 36"W x 21"H x 12"D - 2 Doors - No Shelf" at bounding box center [531, 99] width 141 height 6
drag, startPoint x: 239, startPoint y: 195, endPoint x: 221, endPoint y: 193, distance: 18.1
click at [232, 52] on td "18"-21" High : Ultima Blue Shaker" at bounding box center [422, 47] width 381 height 10
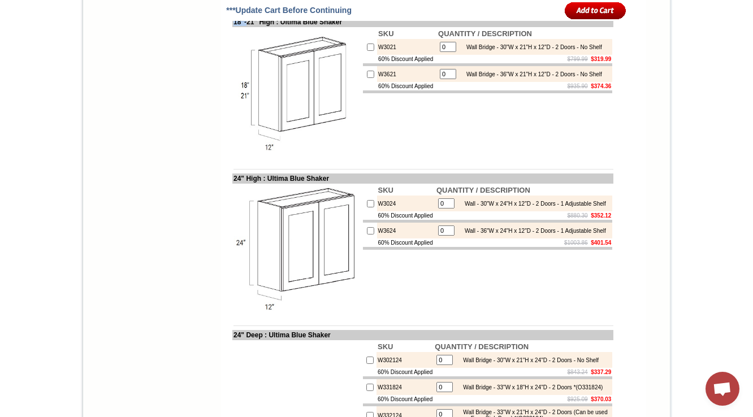
scroll to position [1894, 0]
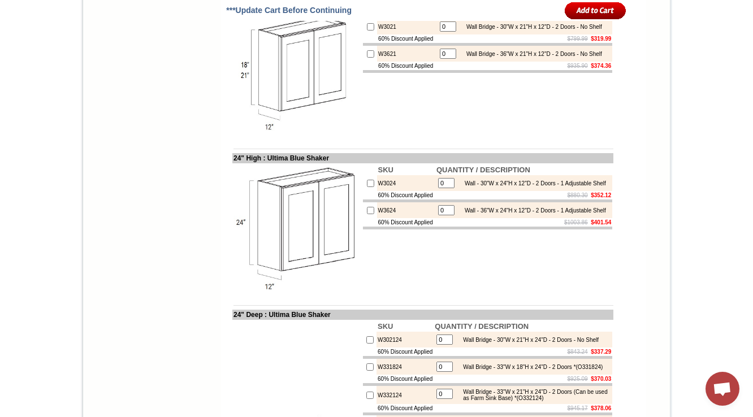
click at [276, 135] on img at bounding box center [297, 71] width 127 height 127
click at [234, 135] on img at bounding box center [297, 71] width 127 height 127
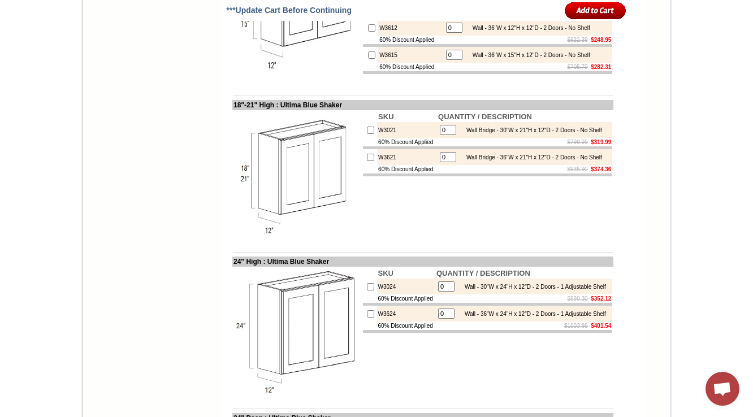
scroll to position [1793, 0]
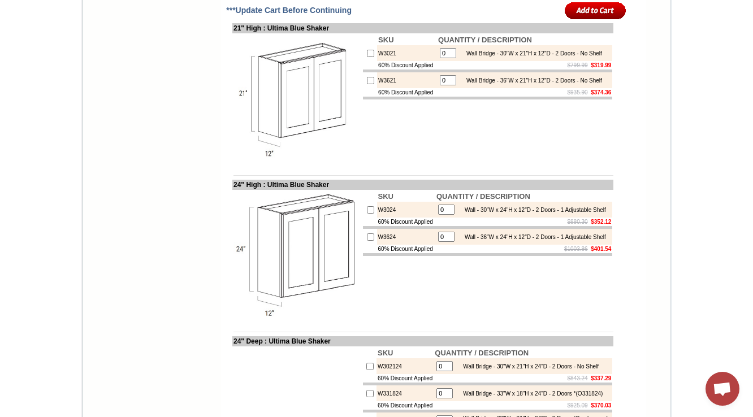
scroll to position [1883, 0]
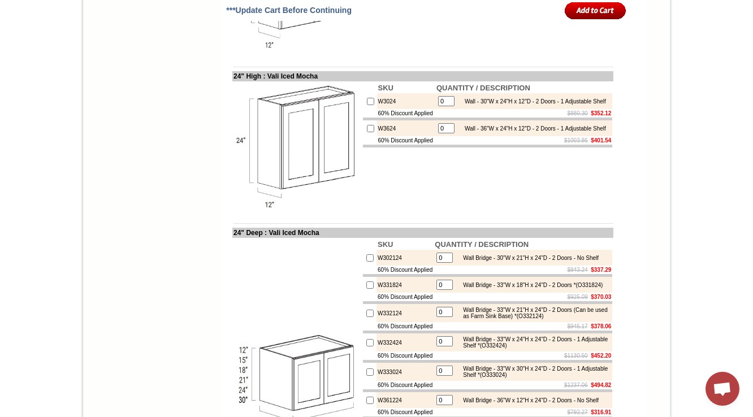
scroll to position [1971, 0]
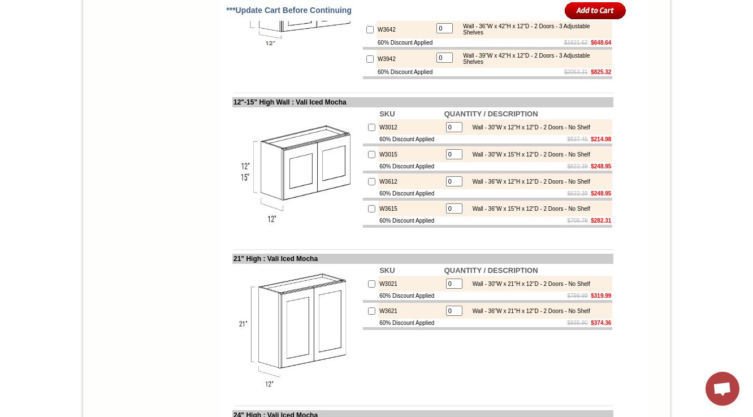
scroll to position [1702, 0]
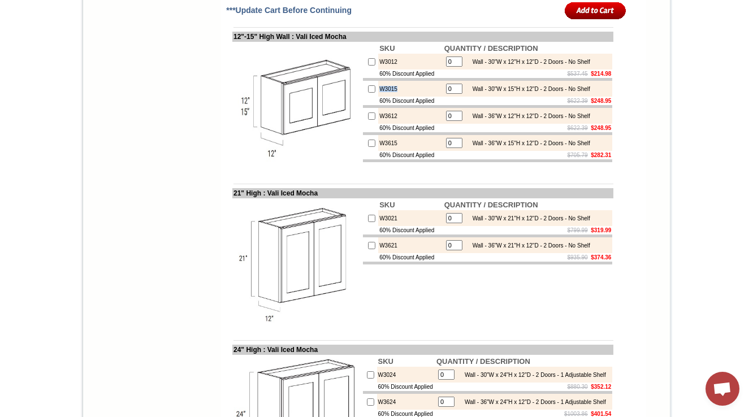
click at [712, 57] on body "[PHONE_NUMBER] Contact Us Find a Store Send Us a Design View Cart Shipping* Una…" at bounding box center [376, 266] width 753 height 3937
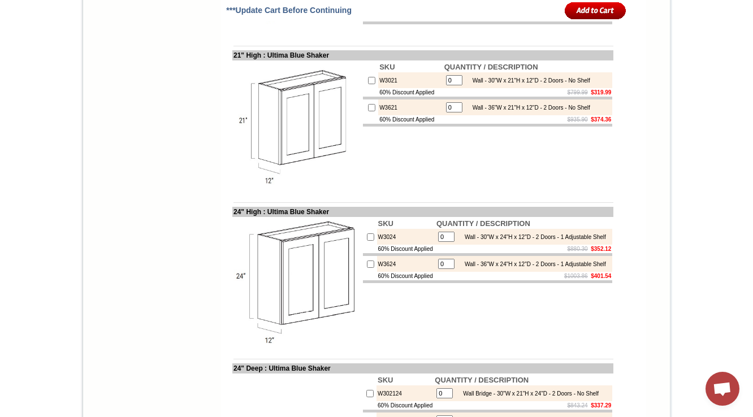
scroll to position [3518, 0]
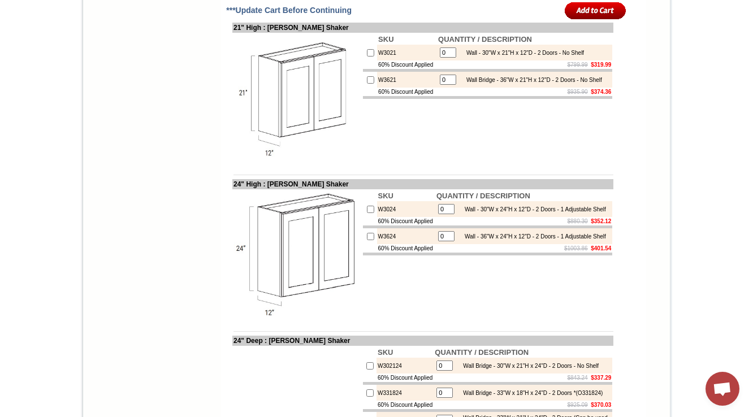
scroll to position [1642, 0]
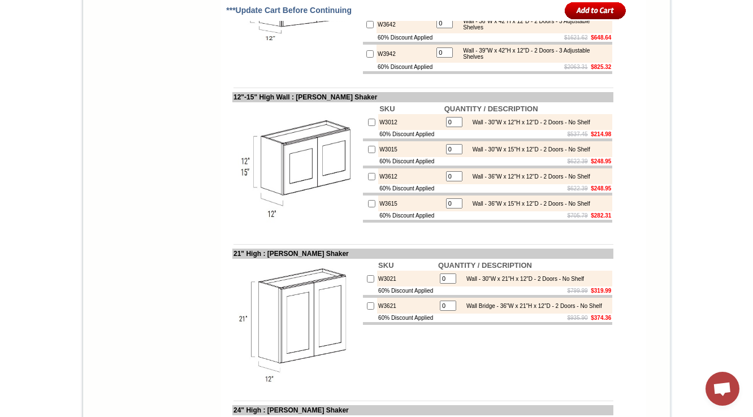
drag, startPoint x: 748, startPoint y: 205, endPoint x: 759, endPoint y: 115, distance: 90.1
click at [753, 115] on html "[PHONE_NUMBER] Contact Us Find a Store Send Us a Design View Cart Shipping* Una…" at bounding box center [376, 92] width 753 height 3468
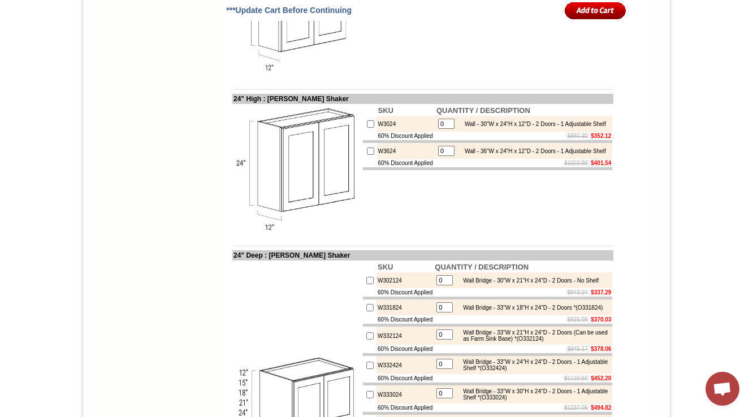
scroll to position [1958, 0]
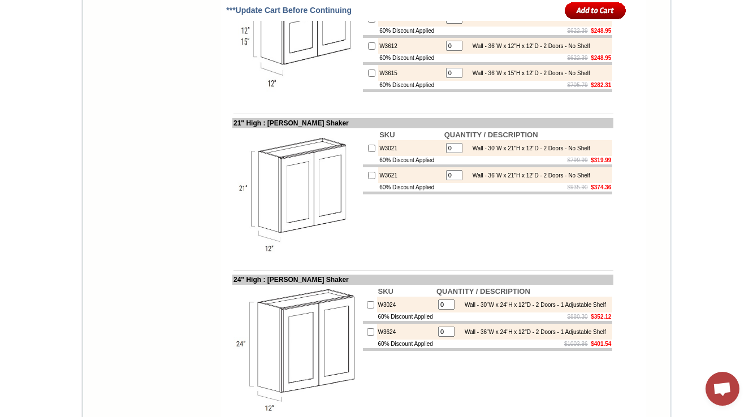
scroll to position [1793, 0]
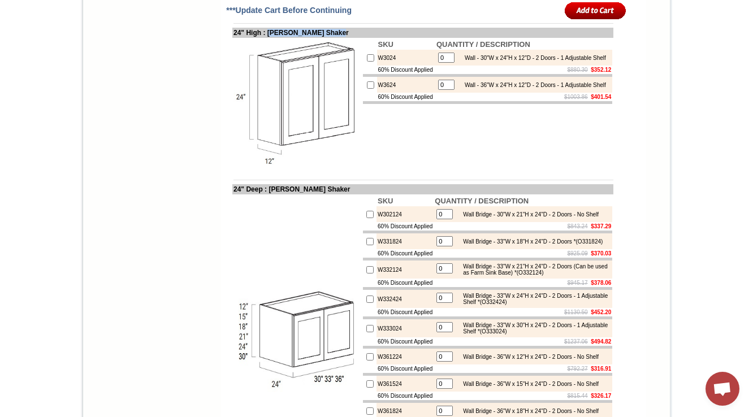
drag, startPoint x: 347, startPoint y: 179, endPoint x: 264, endPoint y: 185, distance: 82.8
click at [264, 38] on td "24" High : Tamryn Green Shaker" at bounding box center [422, 33] width 381 height 10
copy td "Tamryn Green Shaker"
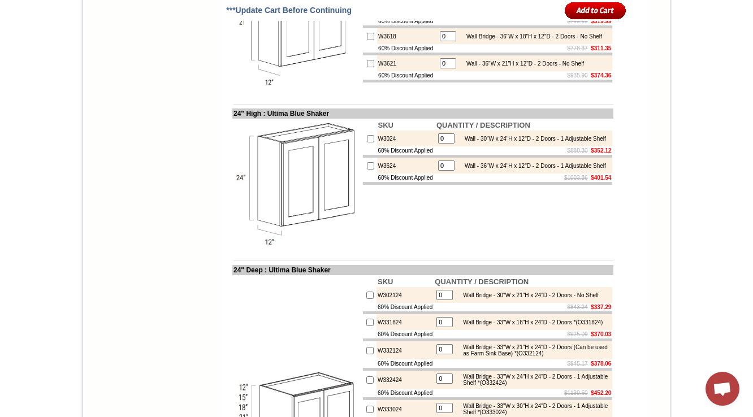
scroll to position [1967, 0]
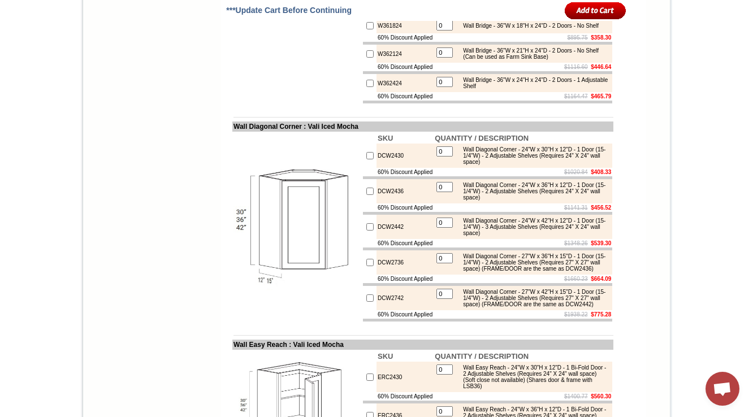
scroll to position [1922, 0]
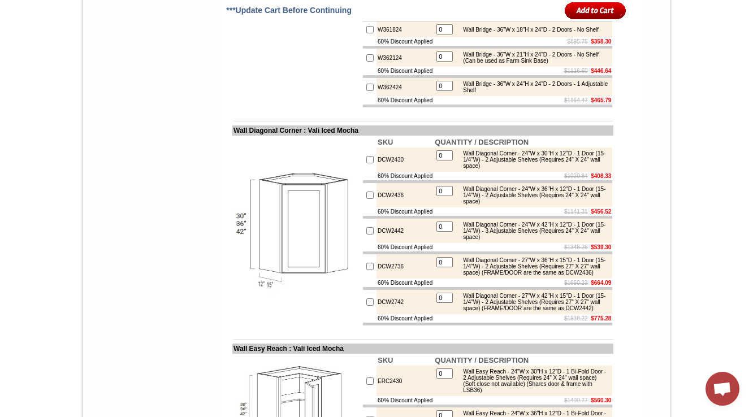
scroll to position [1916, 0]
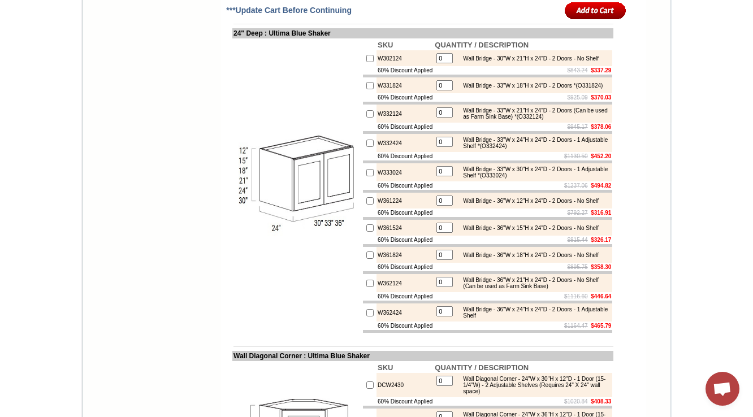
scroll to position [1920, 0]
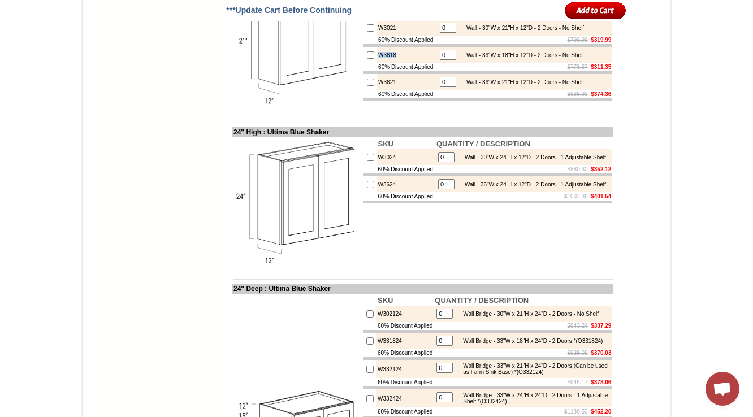
click at [238, 109] on img at bounding box center [297, 45] width 127 height 127
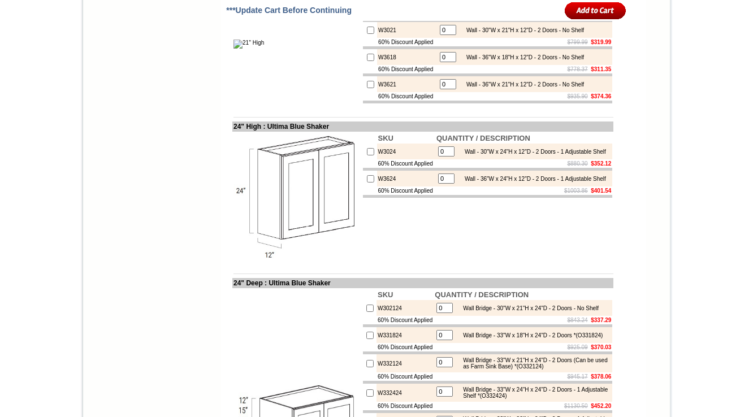
click at [235, 105] on td at bounding box center [296, 44] width 129 height 122
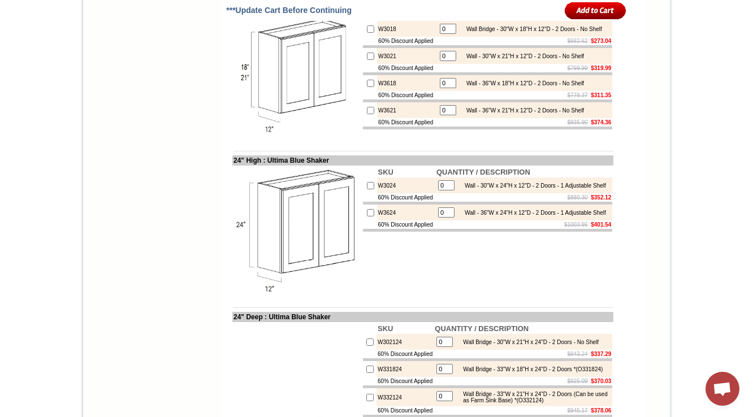
scroll to position [1937, 0]
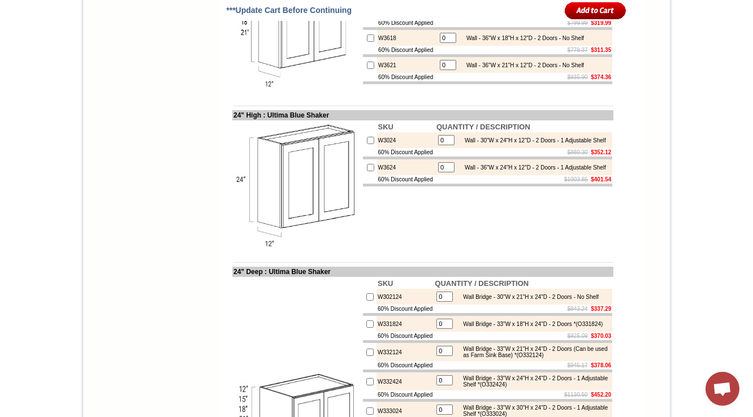
click at [351, 102] on td at bounding box center [422, 97] width 381 height 8
click at [400, 81] on td "60% Discount Applied" at bounding box center [407, 77] width 60 height 8
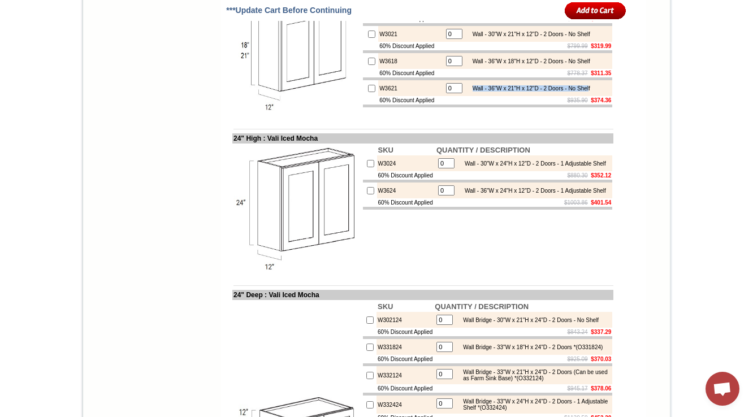
drag, startPoint x: 599, startPoint y: 239, endPoint x: 588, endPoint y: 230, distance: 14.5
click at [467, 94] on td "Wall - 36"W x 21"H x 12"D - 2 Doors - No Shelf" at bounding box center [529, 88] width 124 height 11
drag, startPoint x: 604, startPoint y: 238, endPoint x: 464, endPoint y: 239, distance: 140.3
click at [464, 96] on td "0 Wall - 36"W x 21"H x 12"D - 2 Doors - No Shelf" at bounding box center [528, 88] width 170 height 16
copy tbody
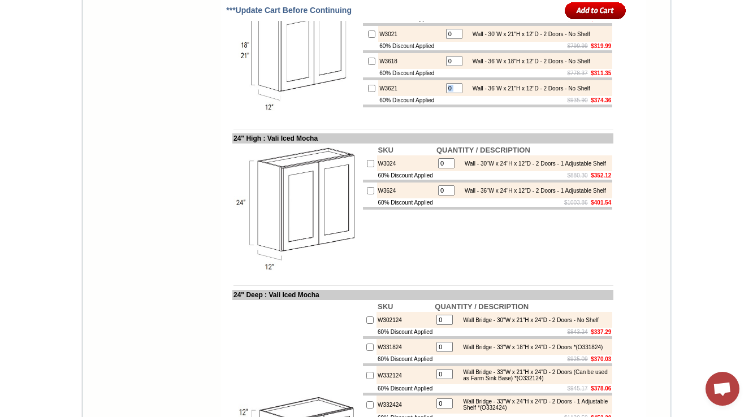
copy tbody
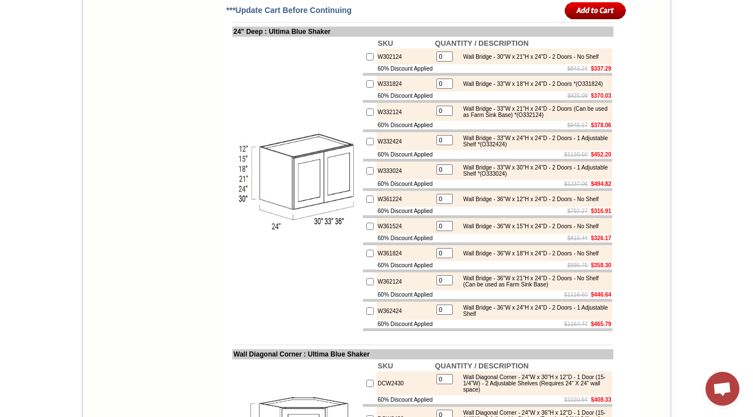
scroll to position [1888, 0]
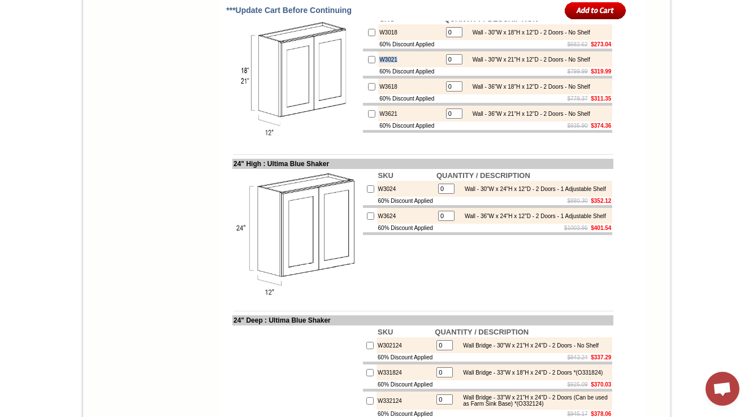
click at [384, 67] on td "W3021" at bounding box center [410, 59] width 65 height 16
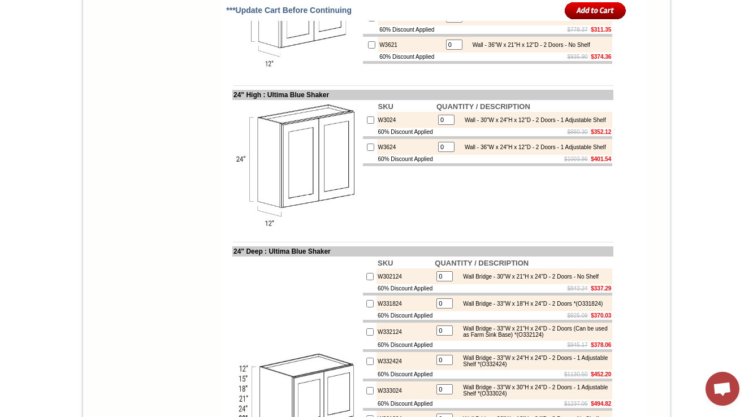
scroll to position [1941, 0]
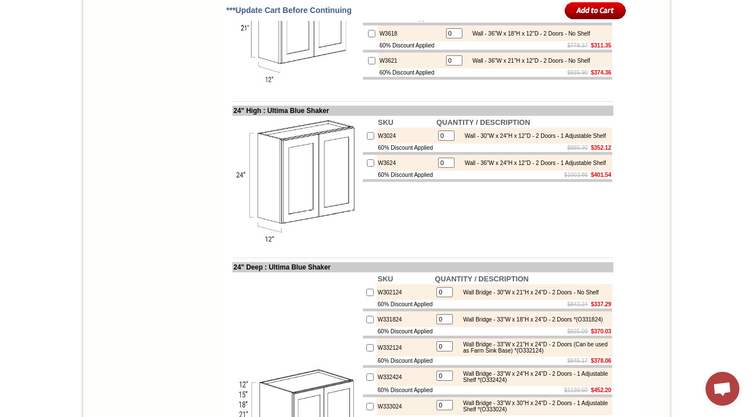
drag, startPoint x: 466, startPoint y: 129, endPoint x: 602, endPoint y: 128, distance: 136.3
copy div "Wall - 30"W x 18"H x 12"D - 2 Doors - No Shelf"
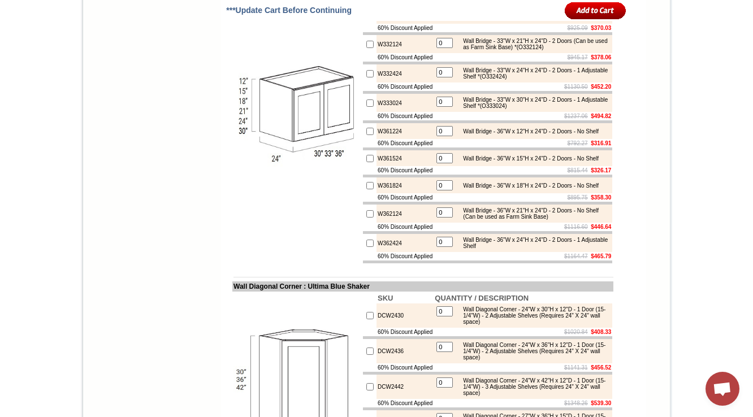
scroll to position [1944, 0]
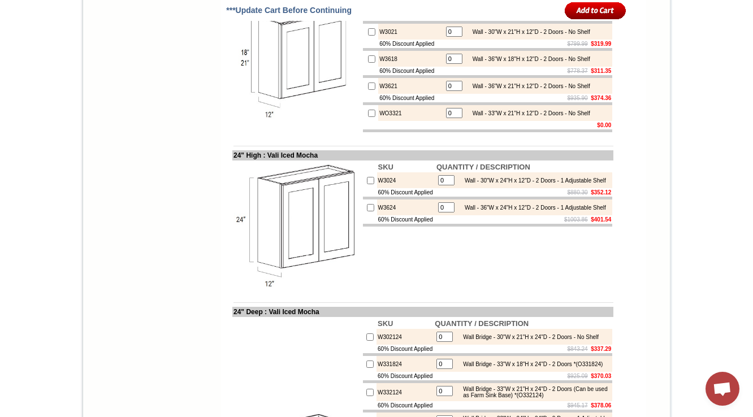
scroll to position [1916, 0]
drag, startPoint x: 463, startPoint y: 266, endPoint x: 602, endPoint y: 264, distance: 138.6
click at [592, 120] on table "0 Wall - 33"W x 21"H x 12"D - 2 Doors - No Shelf" at bounding box center [518, 113] width 148 height 14
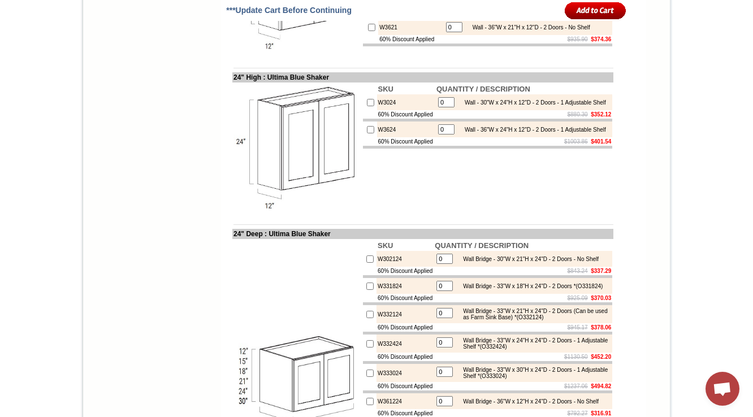
scroll to position [2125, 0]
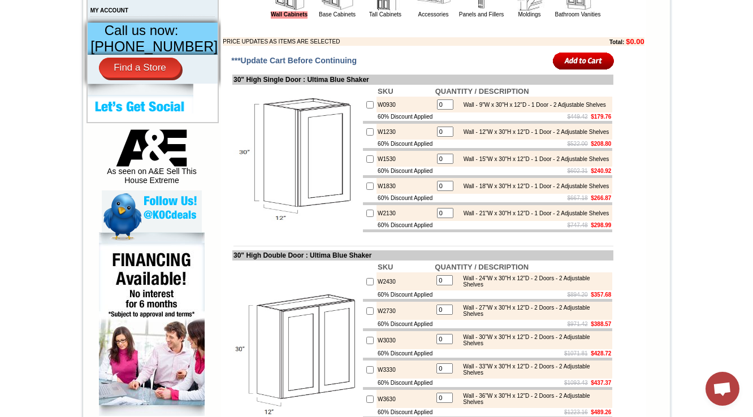
scroll to position [498, 0]
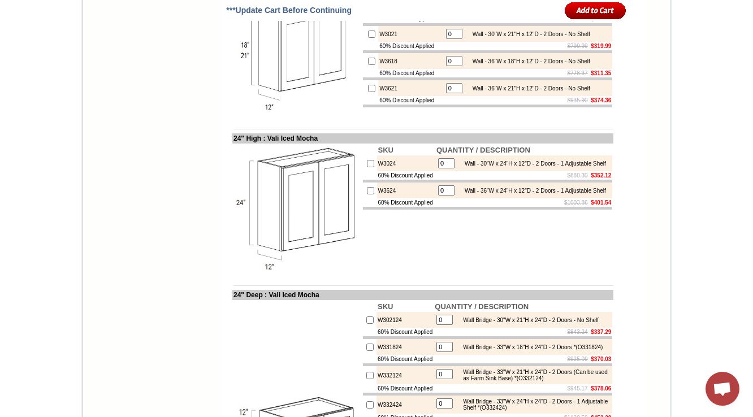
drag, startPoint x: 309, startPoint y: 131, endPoint x: 283, endPoint y: 131, distance: 26.0
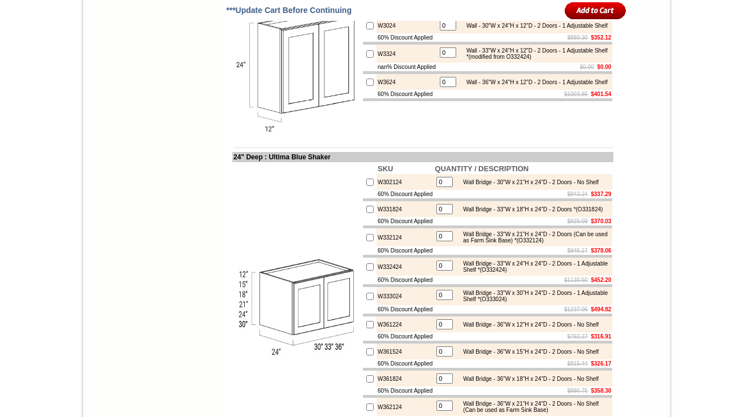
scroll to position [2097, 0]
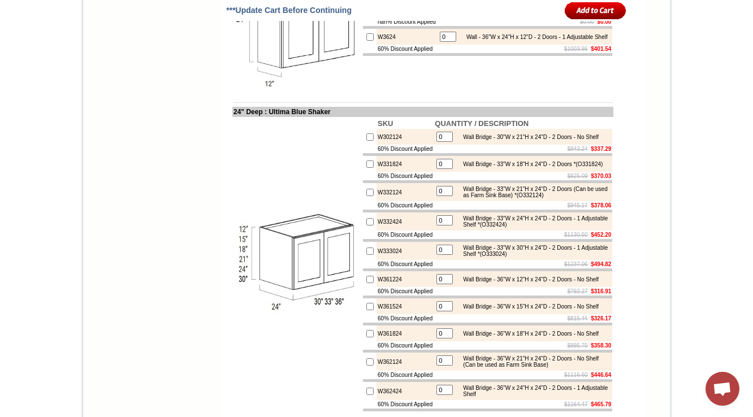
click at [377, 18] on td "W3324" at bounding box center [407, 8] width 61 height 18
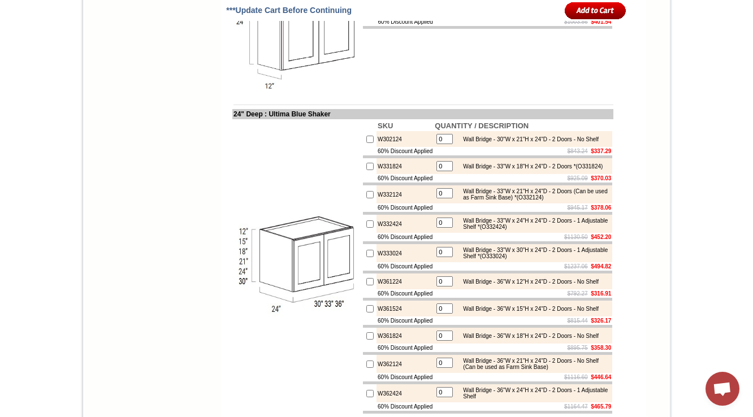
drag, startPoint x: 339, startPoint y: 105, endPoint x: 264, endPoint y: 109, distance: 75.3
copy td "Ultima Blue Shaker"
click at [307, 319] on td at bounding box center [296, 267] width 129 height 296
